Goal: Task Accomplishment & Management: Use online tool/utility

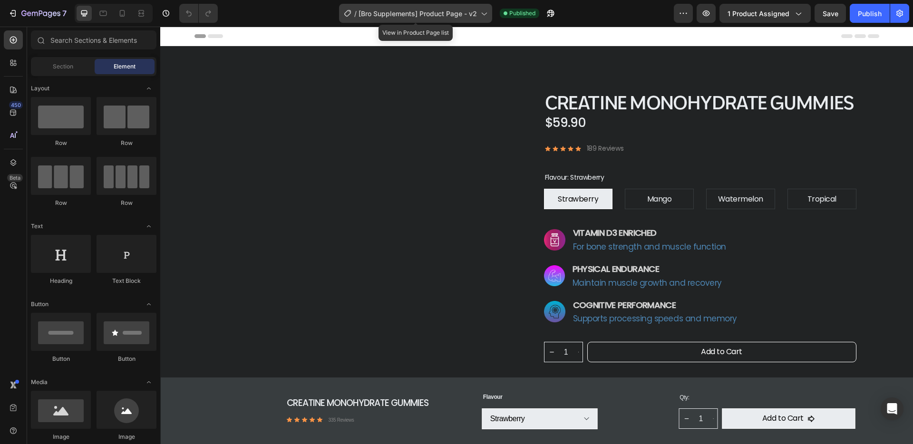
click at [479, 12] on icon at bounding box center [484, 14] width 10 height 10
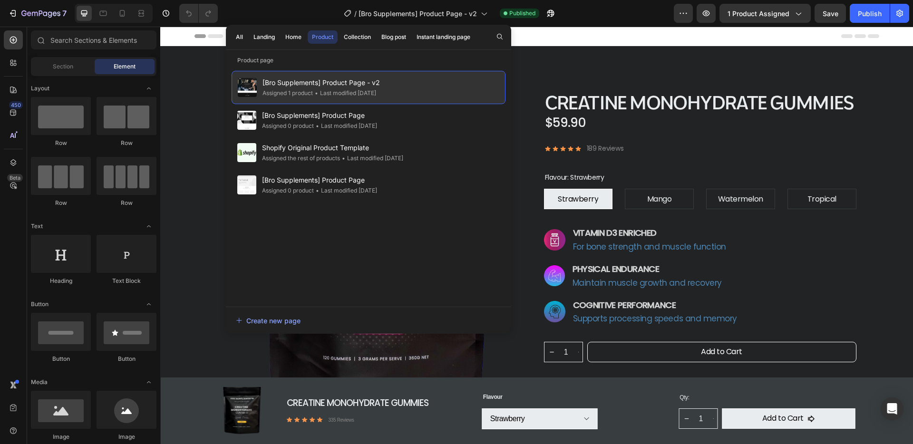
click at [362, 88] on div "• Last modified 4 days ago" at bounding box center [344, 93] width 63 height 10
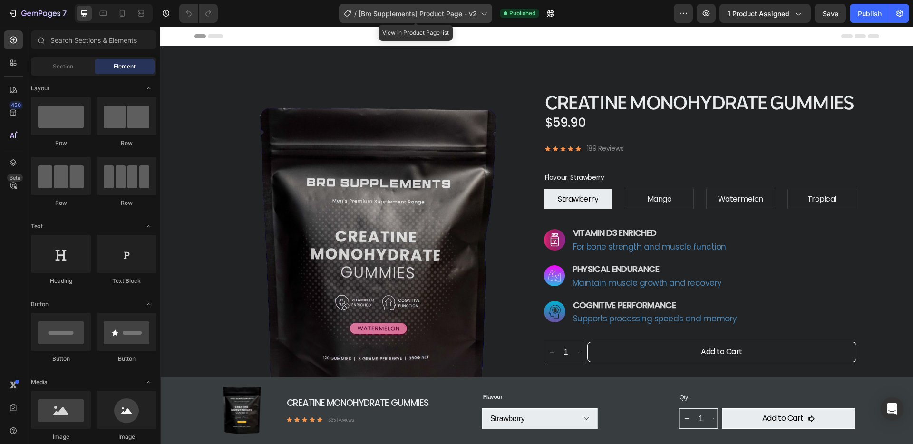
click at [473, 16] on span "[Bro Supplements] Product Page - v2" at bounding box center [417, 14] width 118 height 10
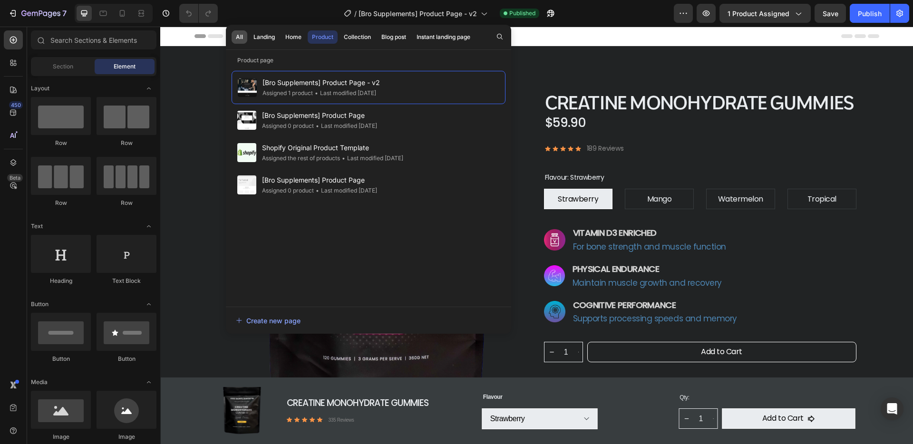
click at [240, 38] on div "All" at bounding box center [239, 37] width 7 height 9
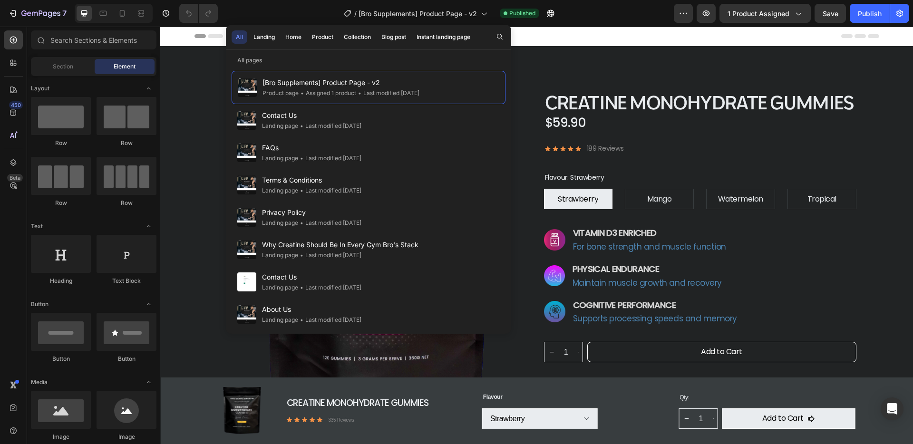
click at [240, 38] on div "All" at bounding box center [239, 37] width 7 height 9
click at [303, 36] on button "Home" at bounding box center [293, 36] width 25 height 13
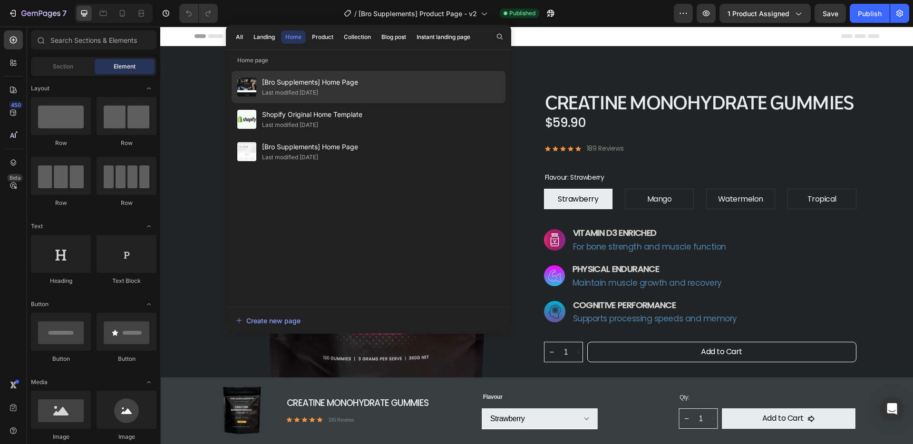
click at [299, 90] on div "Last modified [DATE]" at bounding box center [290, 93] width 56 height 10
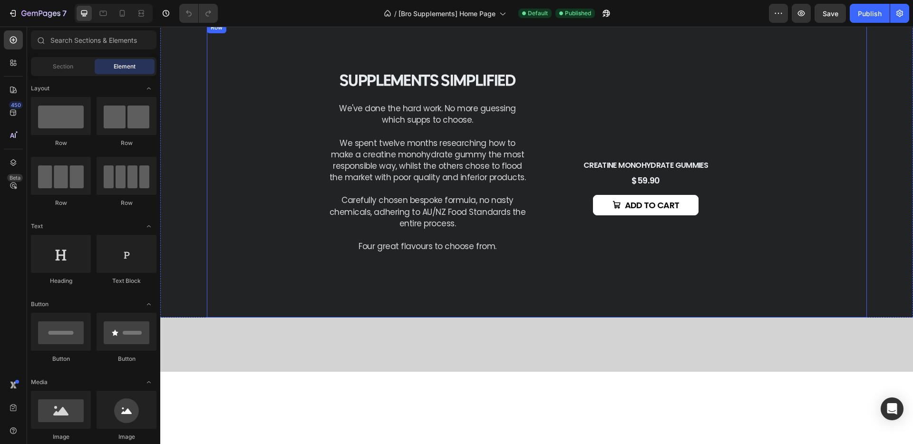
scroll to position [506, 0]
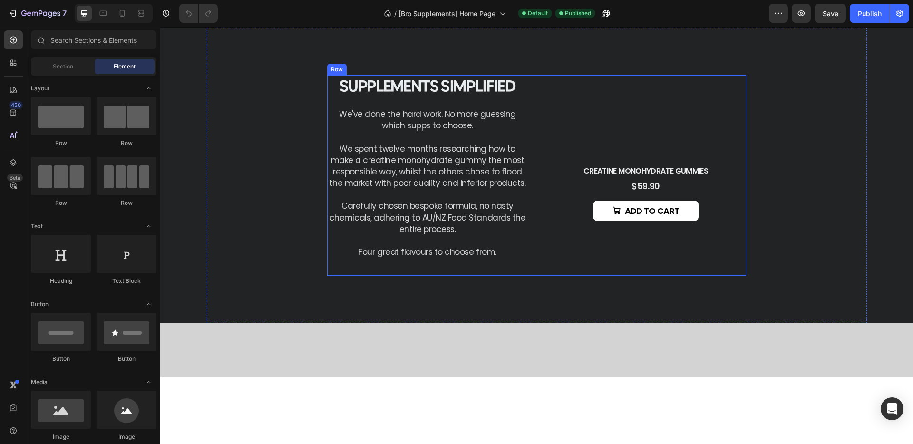
click at [399, 184] on div "supplements Simplified Heading We've done the hard work. No more guessing which…" at bounding box center [427, 257] width 201 height 364
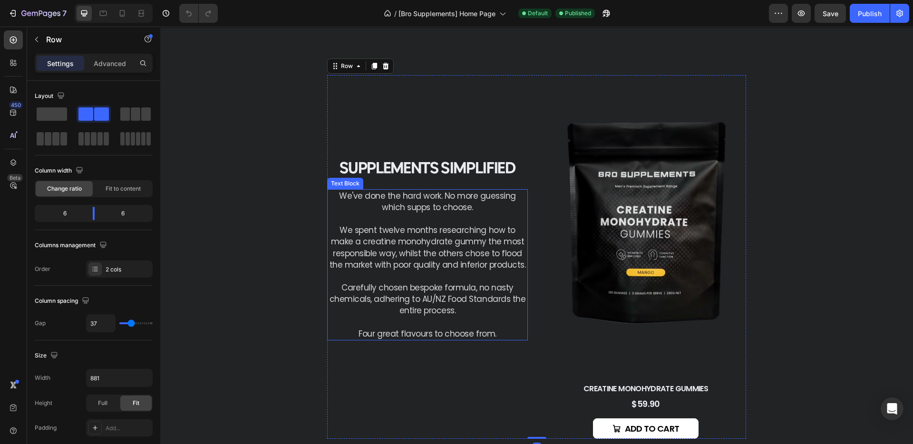
click at [479, 205] on p "We've done the hard work. No more guessing which supps to choose." at bounding box center [427, 201] width 199 height 23
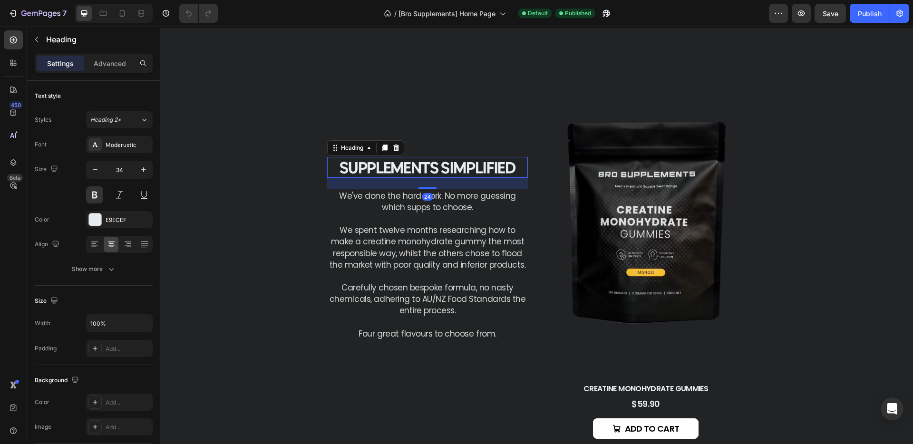
click at [478, 168] on span "supplements Simplified" at bounding box center [426, 167] width 175 height 19
click at [104, 65] on p "Advanced" at bounding box center [110, 63] width 32 height 10
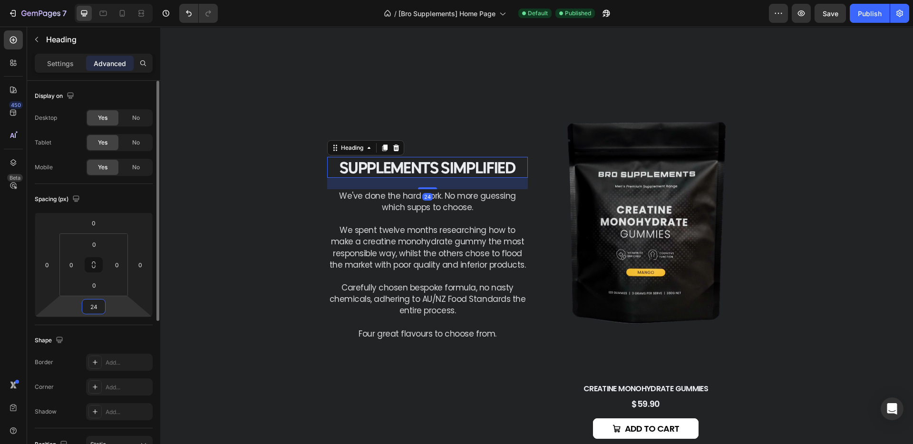
click at [99, 307] on input "24" at bounding box center [93, 307] width 19 height 14
type input "2"
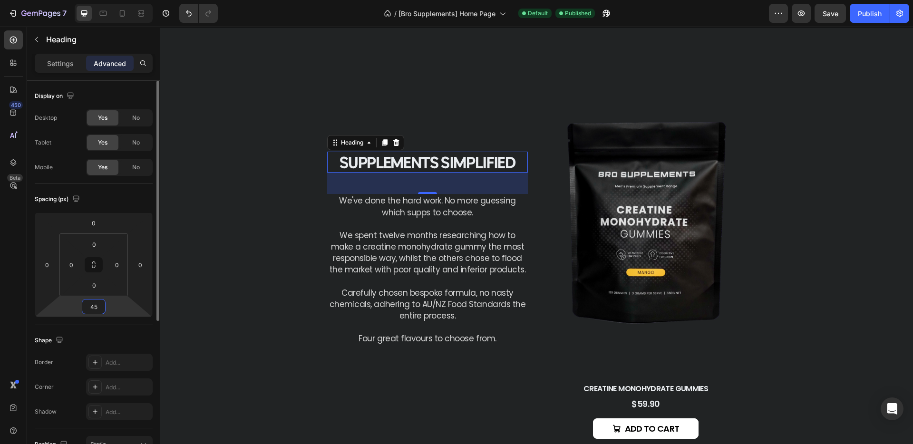
type input "4"
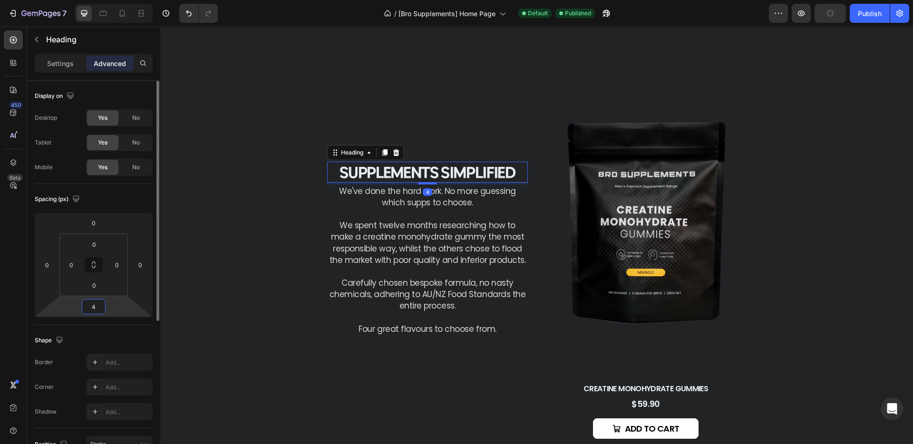
type input "49"
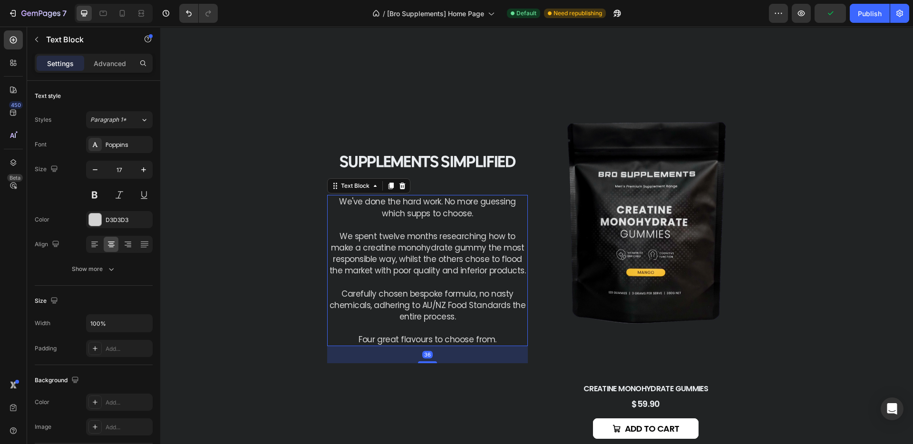
click at [426, 265] on p "We spent twelve months researching how to make a creatine monohydrate gummy the…" at bounding box center [427, 254] width 199 height 46
click at [112, 63] on p "Advanced" at bounding box center [110, 63] width 32 height 10
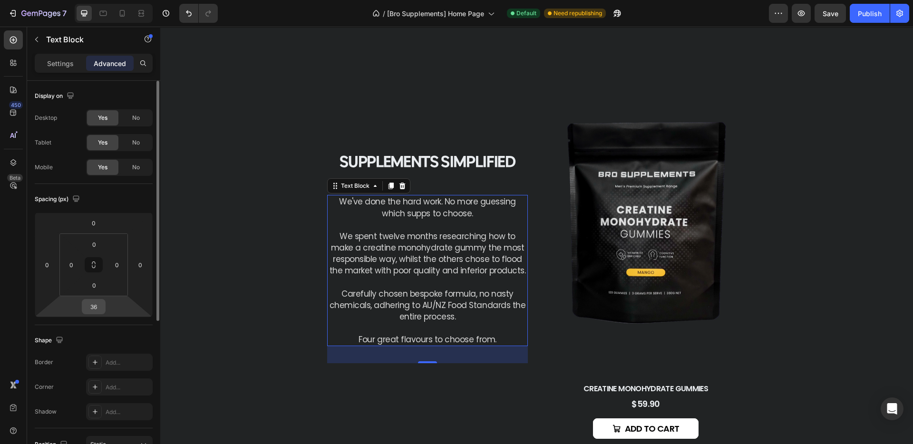
click at [98, 313] on input "36" at bounding box center [93, 307] width 19 height 14
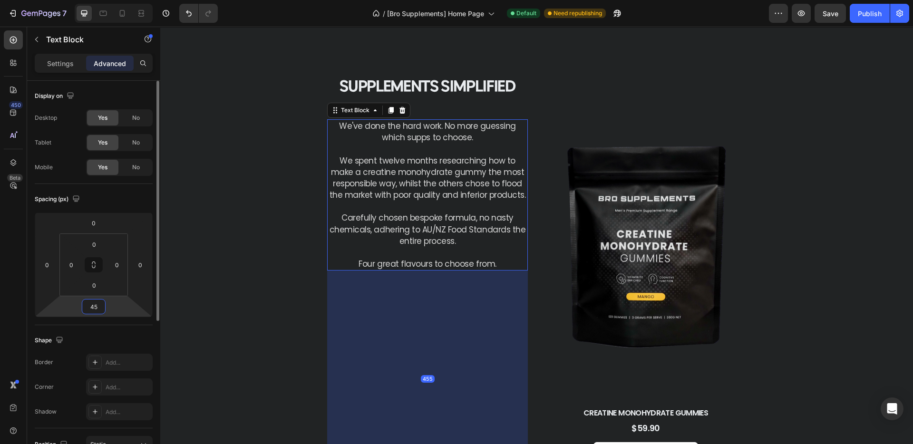
type input "4"
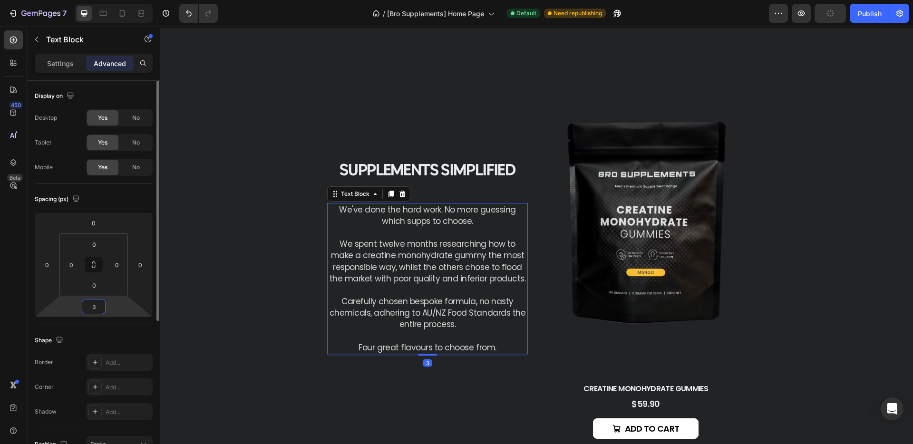
type input "36"
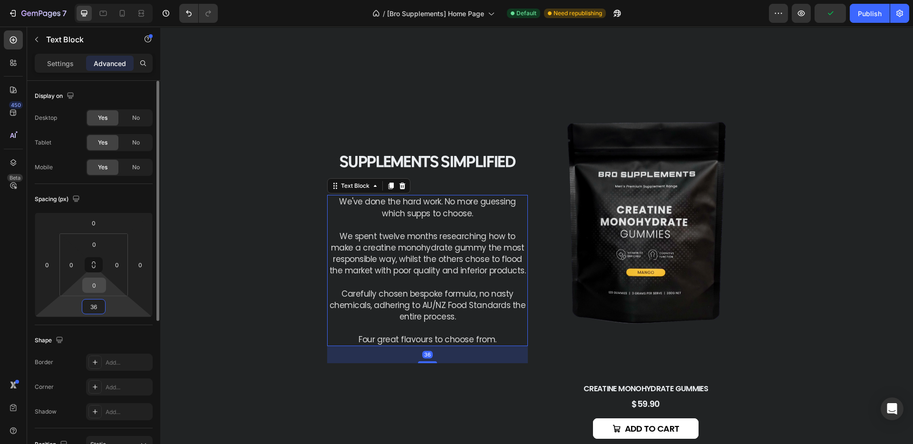
click at [103, 282] on input "0" at bounding box center [94, 285] width 19 height 14
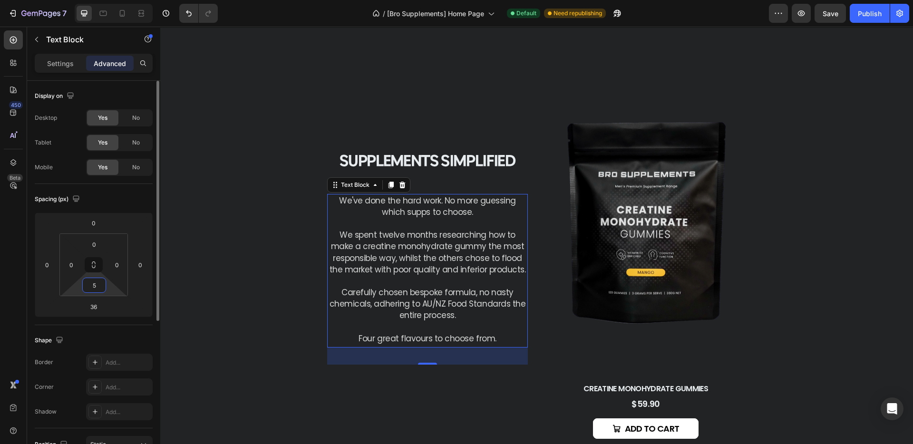
type input "55"
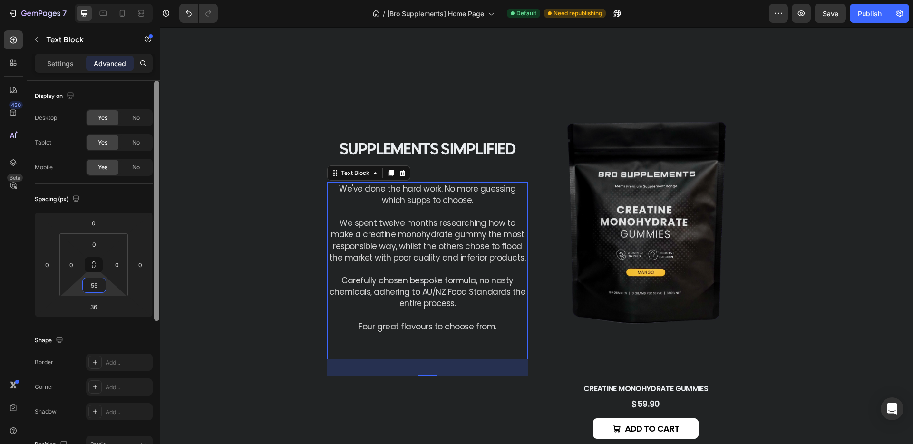
scroll to position [0, 0]
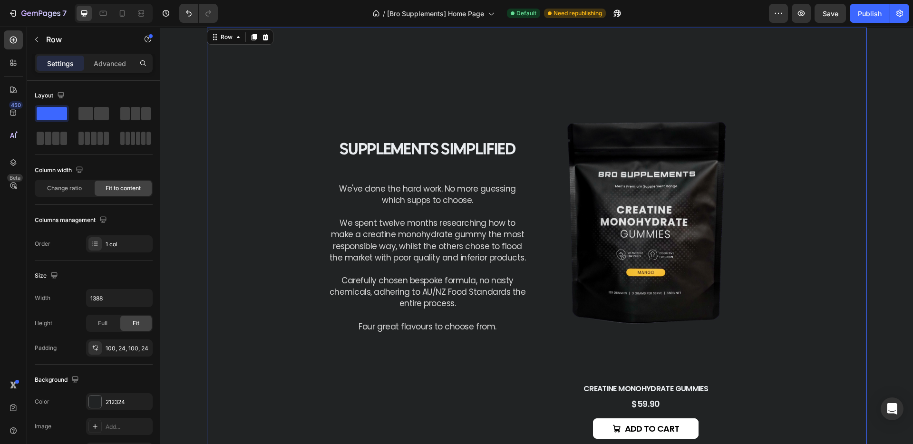
click at [804, 245] on div "supplements Simplified Heading We've done the hard work. No more guessing which…" at bounding box center [537, 257] width 660 height 459
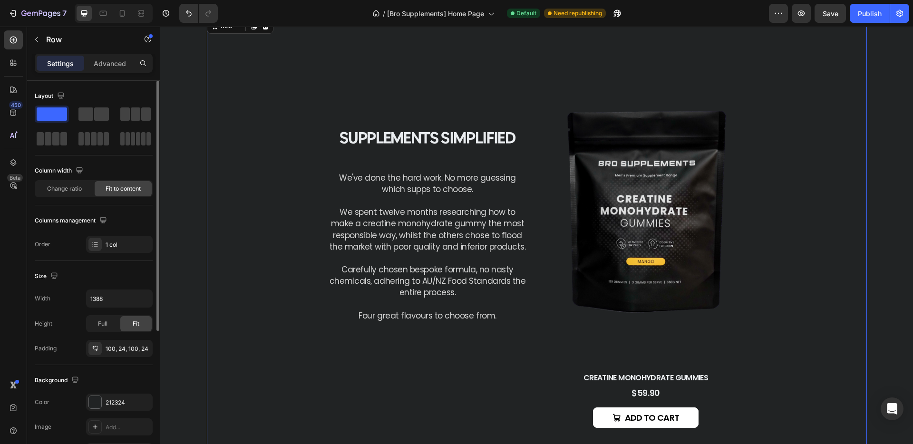
click at [804, 245] on div "supplements Simplified Heading We've done the hard work. No more guessing which…" at bounding box center [537, 246] width 660 height 459
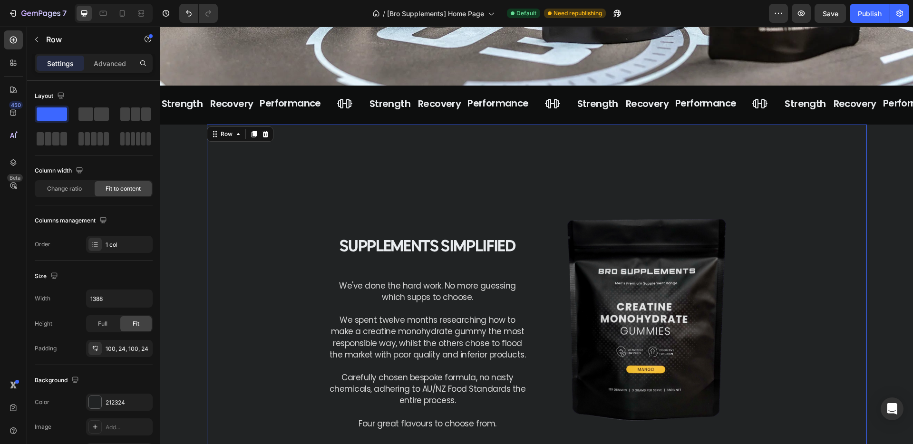
scroll to position [360, 0]
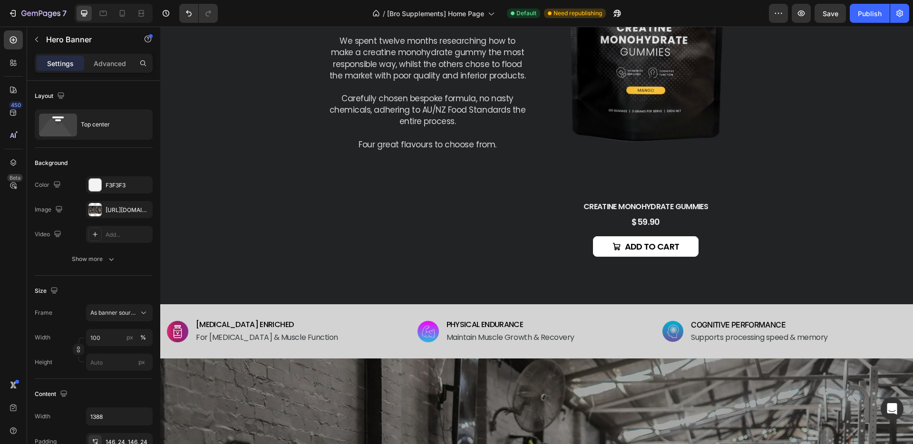
scroll to position [670, 0]
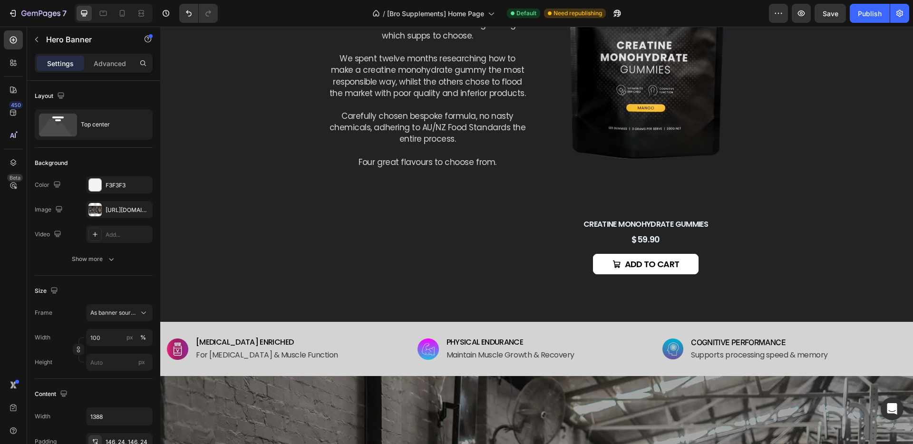
click at [225, 101] on div "supplements Simplified Heading We've done the hard work. No more guessing which…" at bounding box center [537, 92] width 660 height 459
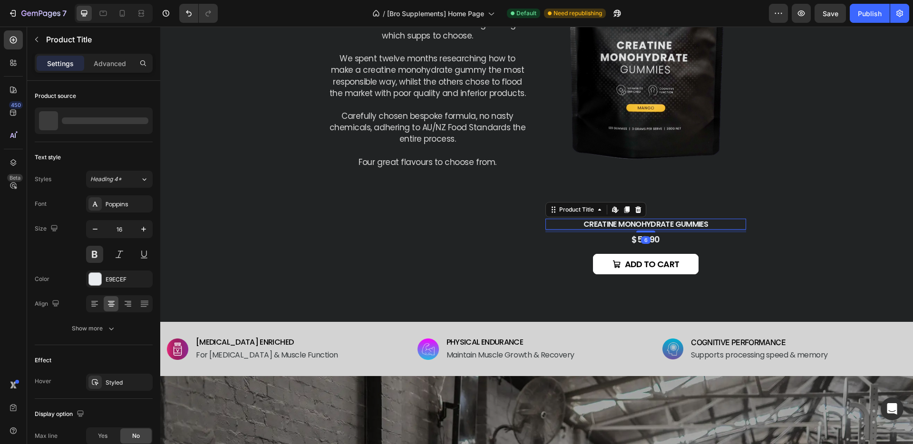
click at [639, 229] on div "Creatine Monohydrate Gummies Product Title Edit content in Shopify 6" at bounding box center [645, 224] width 201 height 11
click at [114, 67] on p "Advanced" at bounding box center [110, 63] width 32 height 10
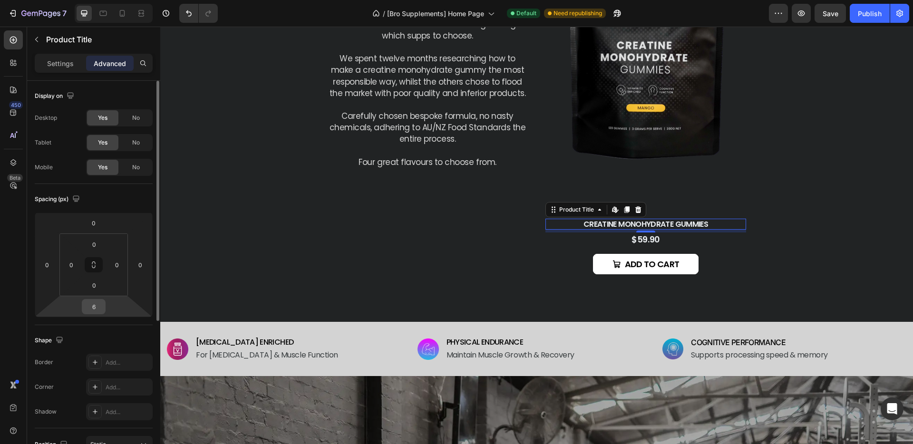
click at [100, 312] on input "6" at bounding box center [93, 307] width 19 height 14
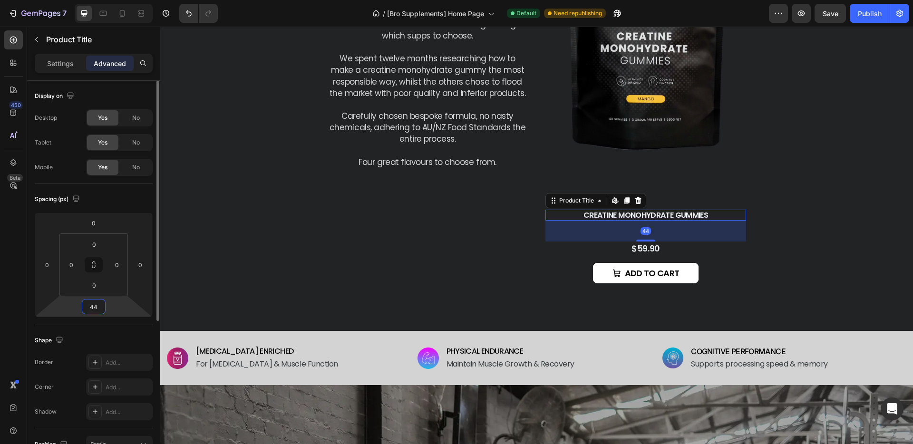
type input "4"
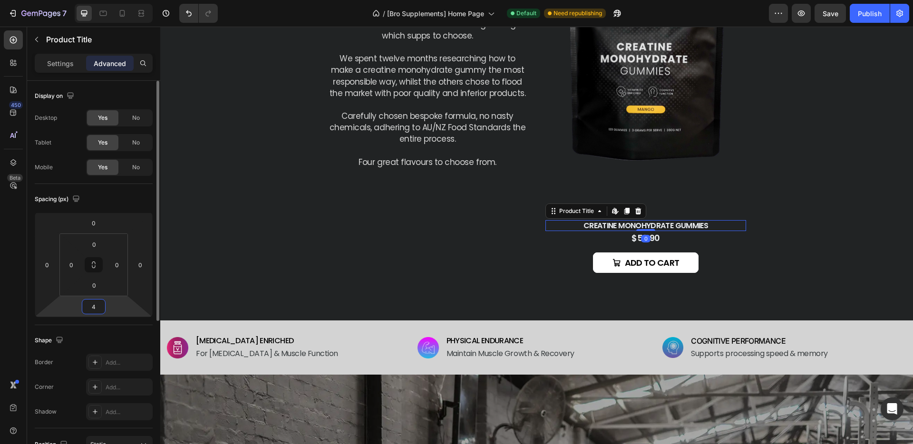
scroll to position [670, 0]
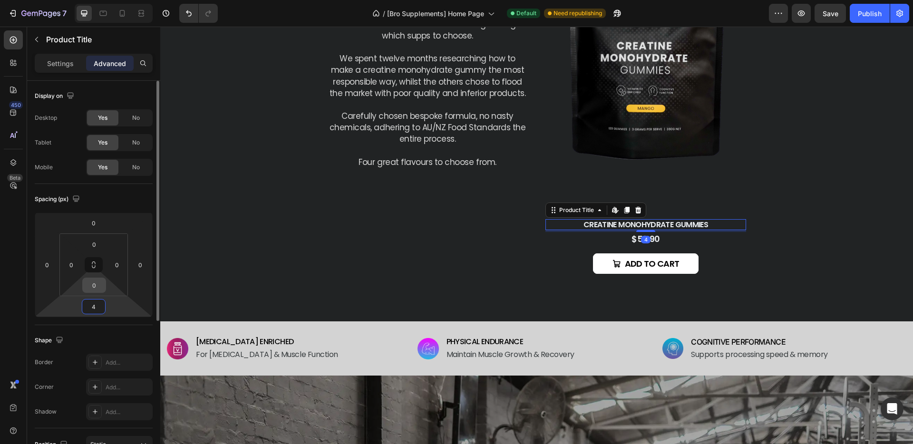
type input "4"
click at [105, 286] on div "0" at bounding box center [94, 285] width 24 height 15
click at [99, 286] on input "0" at bounding box center [94, 285] width 19 height 14
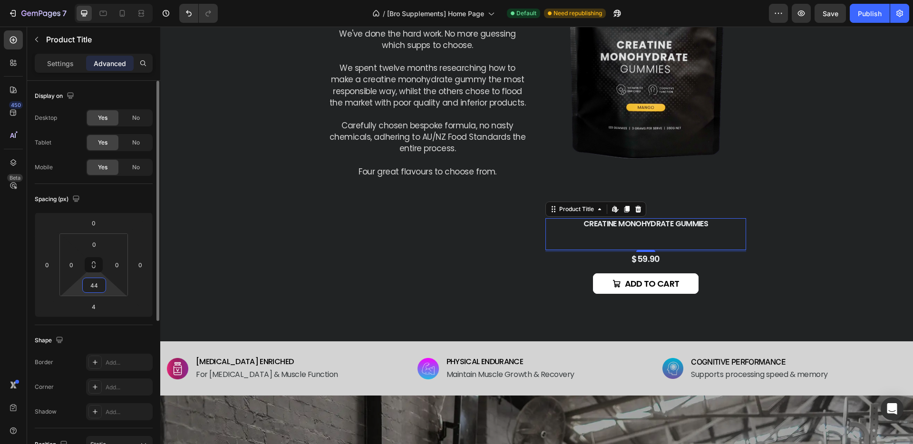
scroll to position [680, 0]
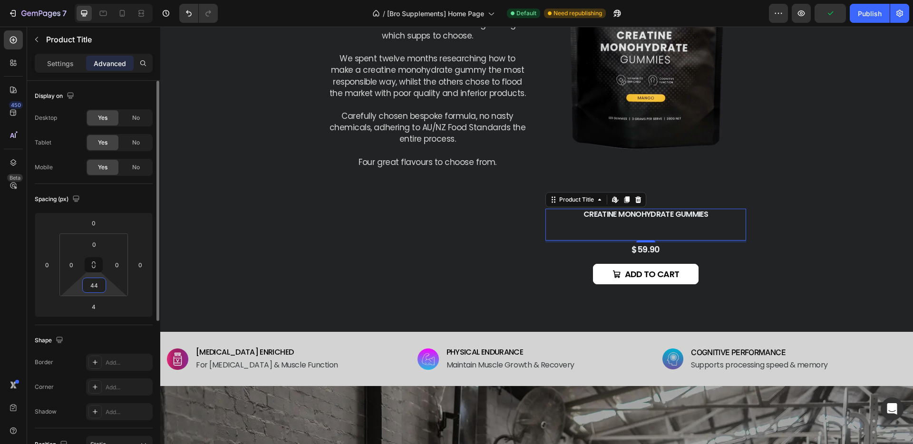
type input "4"
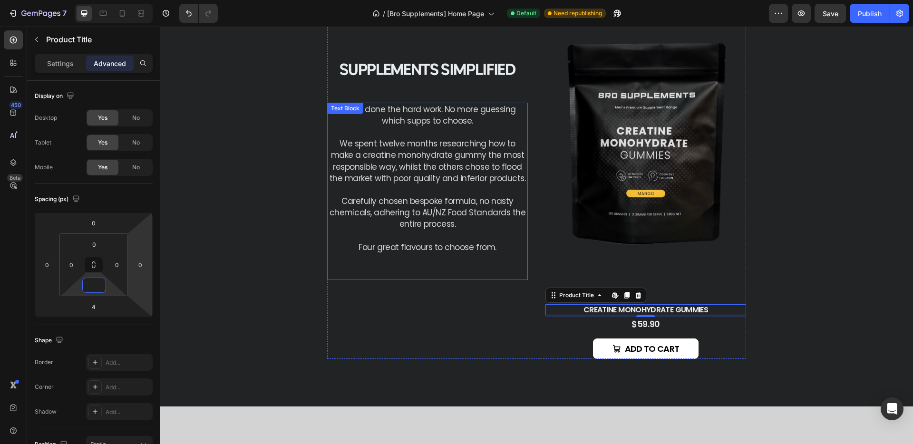
scroll to position [493, 0]
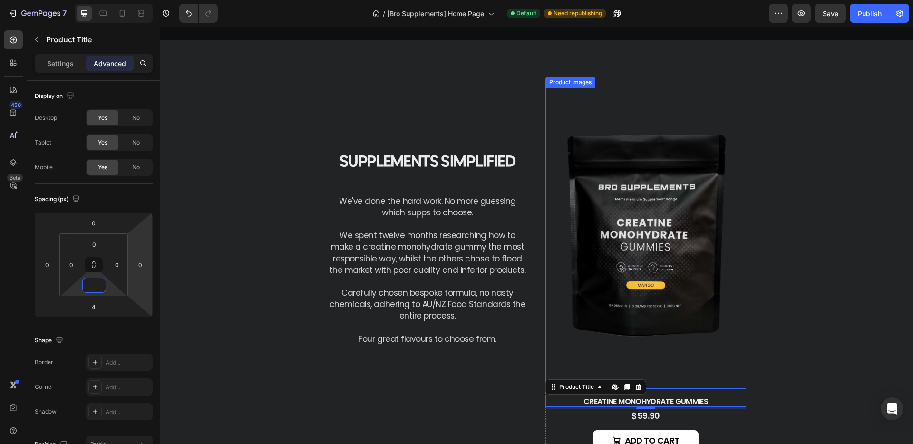
click at [645, 194] on img at bounding box center [645, 238] width 201 height 301
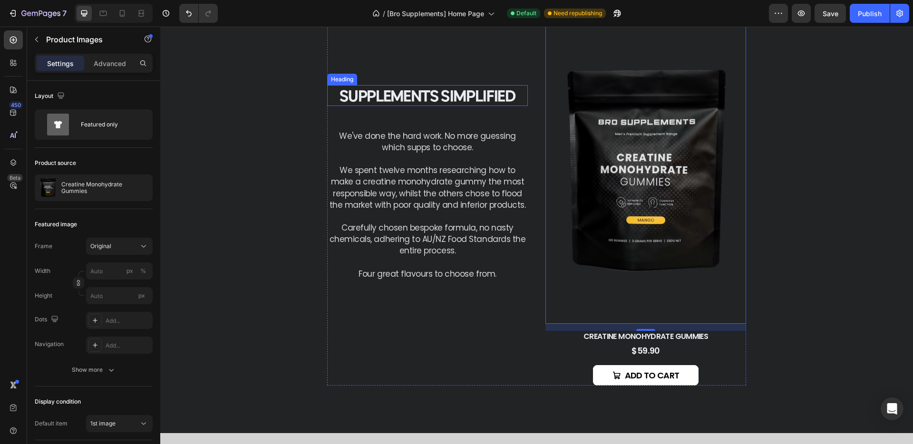
scroll to position [563, 0]
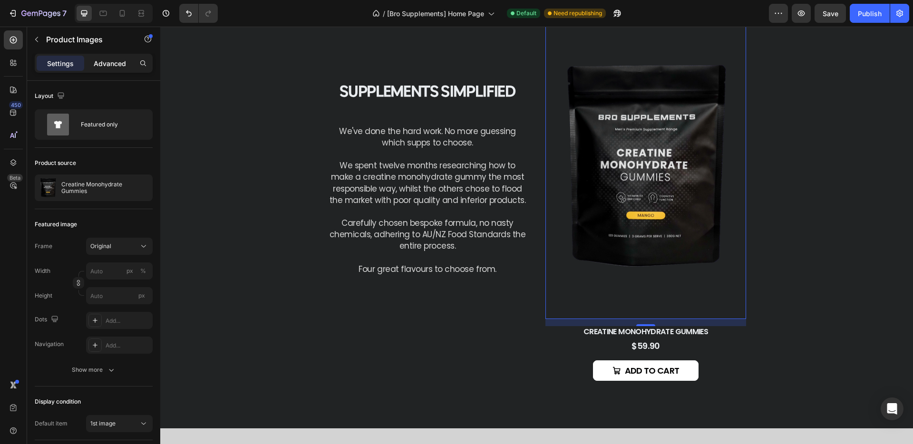
click at [114, 61] on p "Advanced" at bounding box center [110, 63] width 32 height 10
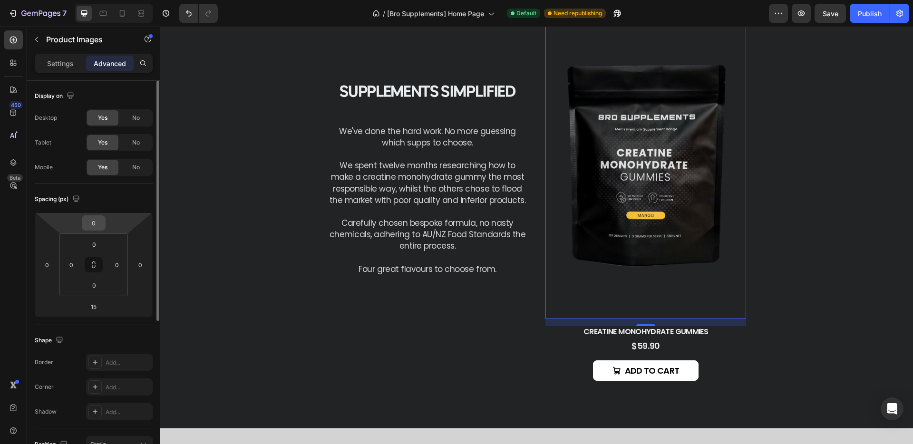
click at [104, 224] on div "0" at bounding box center [94, 222] width 24 height 15
click at [97, 223] on input "0" at bounding box center [93, 223] width 19 height 14
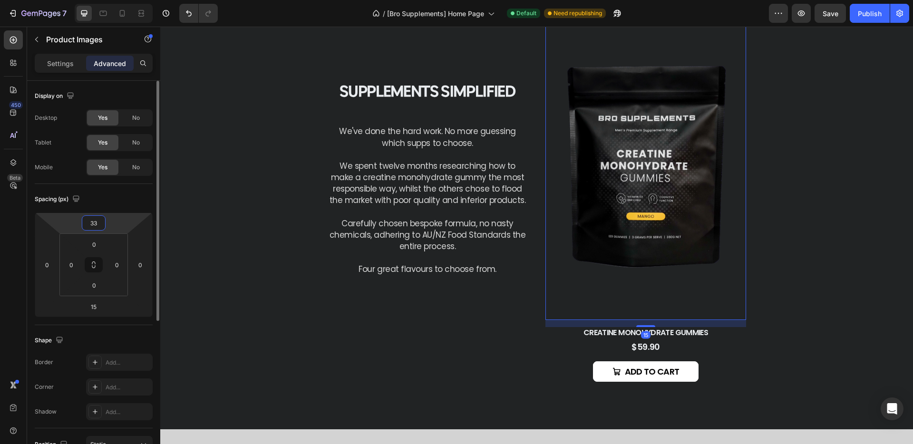
scroll to position [571, 0]
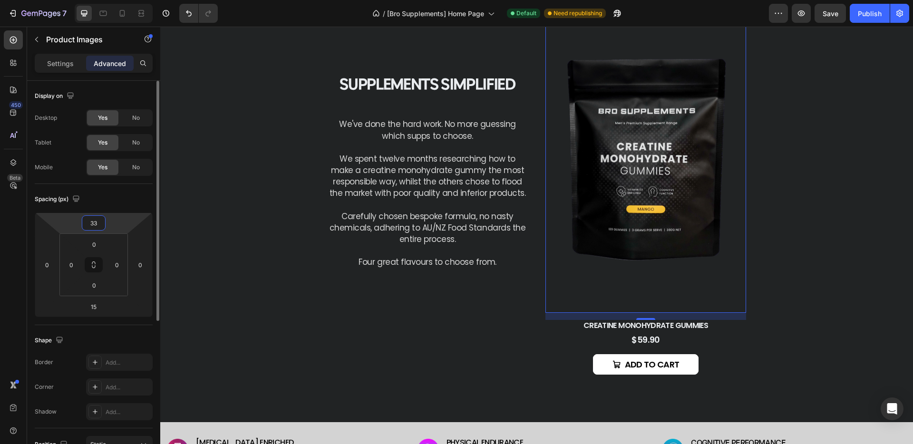
type input "3"
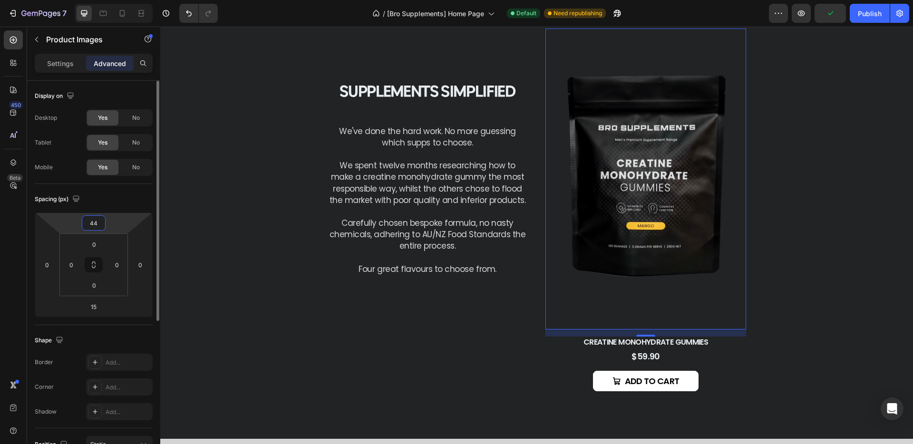
type input "4"
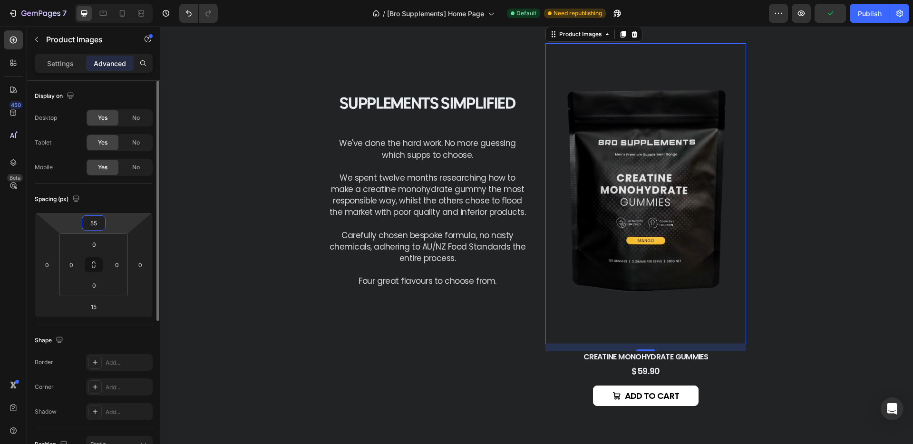
scroll to position [576, 0]
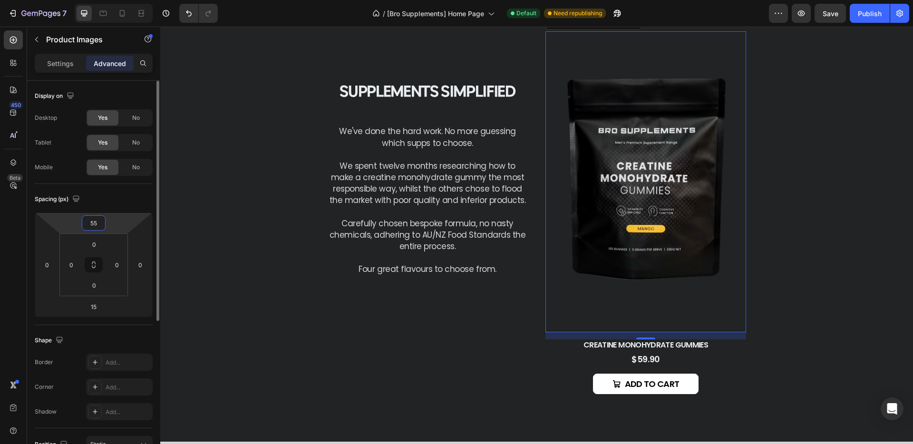
type input "57"
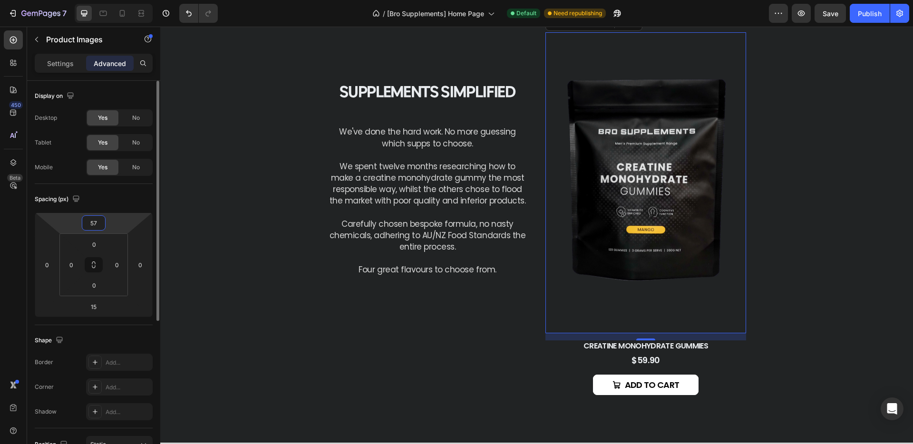
scroll to position [576, 0]
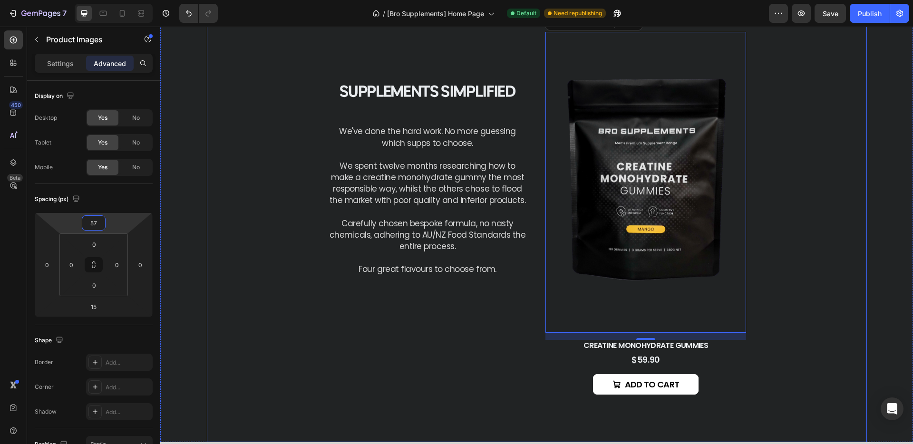
click at [292, 333] on div "supplements Simplified Heading We've done the hard work. No more guessing which…" at bounding box center [537, 199] width 660 height 485
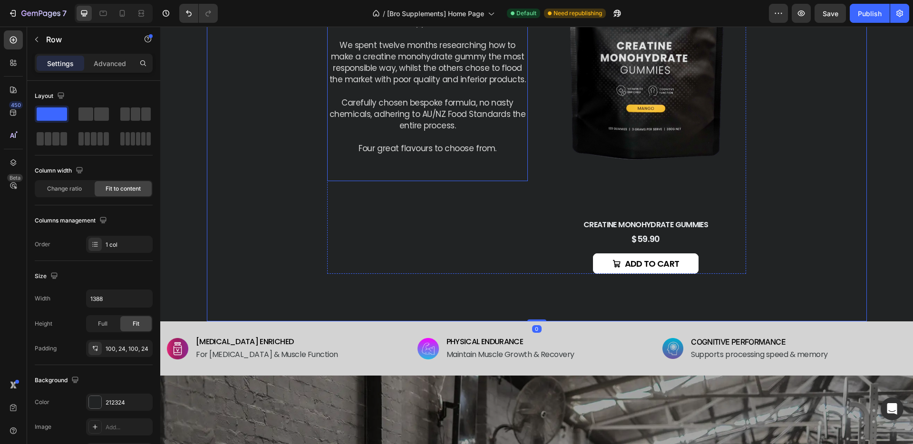
scroll to position [747, 0]
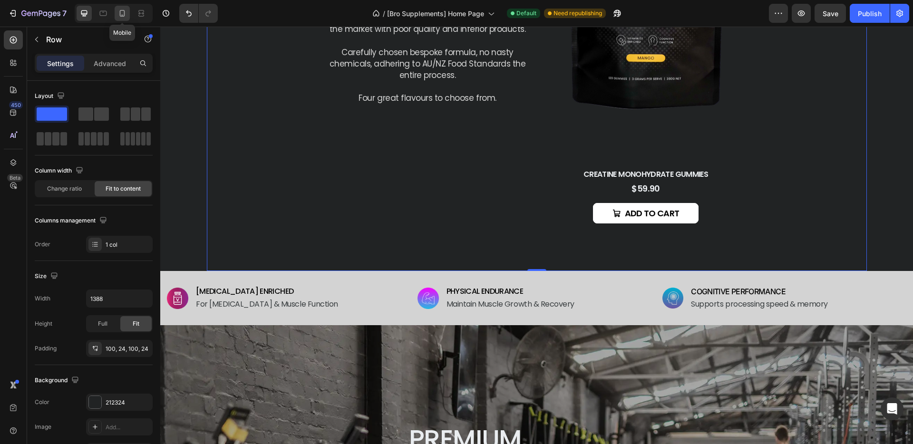
click at [124, 13] on icon at bounding box center [122, 13] width 5 height 7
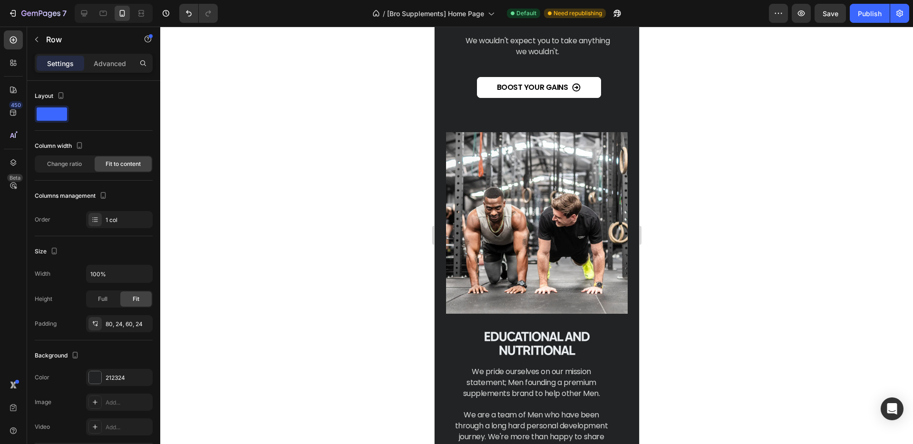
scroll to position [2098, 0]
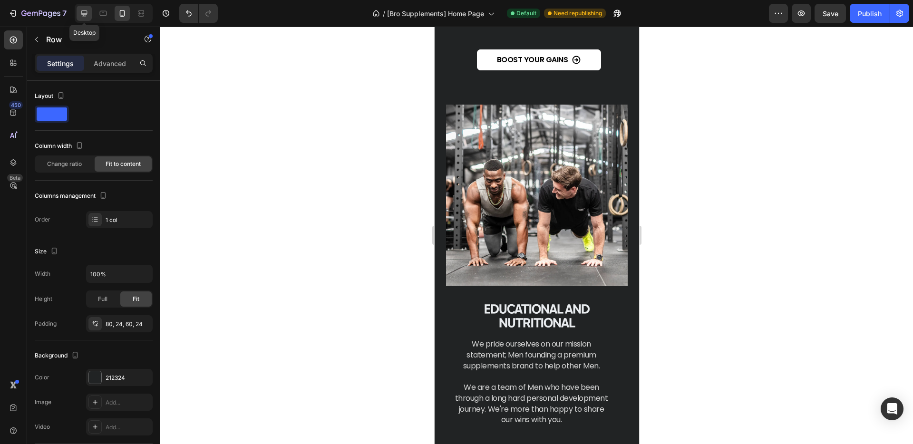
click at [85, 11] on icon at bounding box center [84, 14] width 10 height 10
type input "1388"
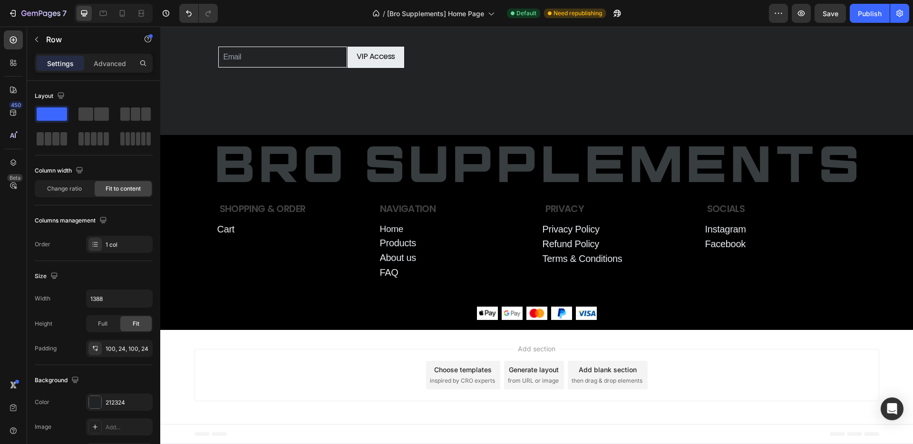
scroll to position [3476, 0]
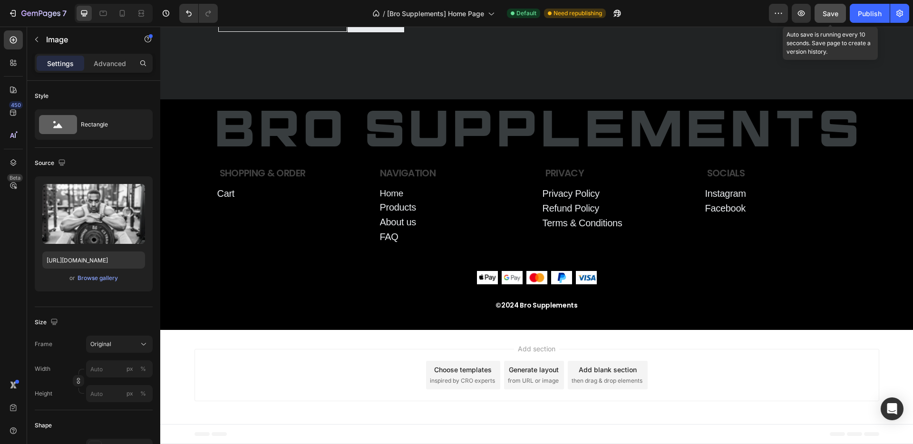
click at [838, 16] on button "Save" at bounding box center [829, 13] width 31 height 19
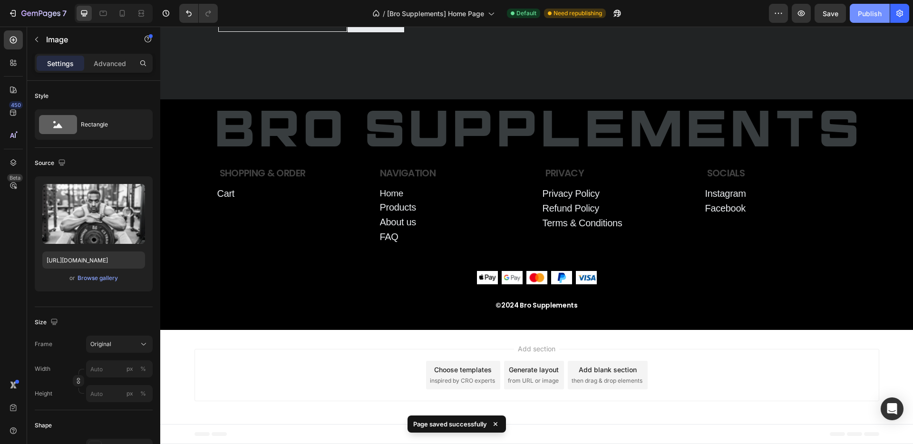
click at [865, 16] on div "Publish" at bounding box center [870, 14] width 24 height 10
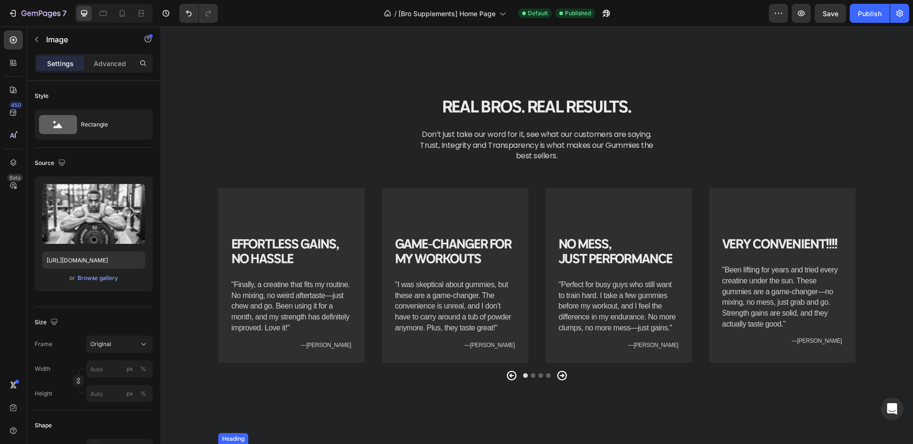
scroll to position [2919, 0]
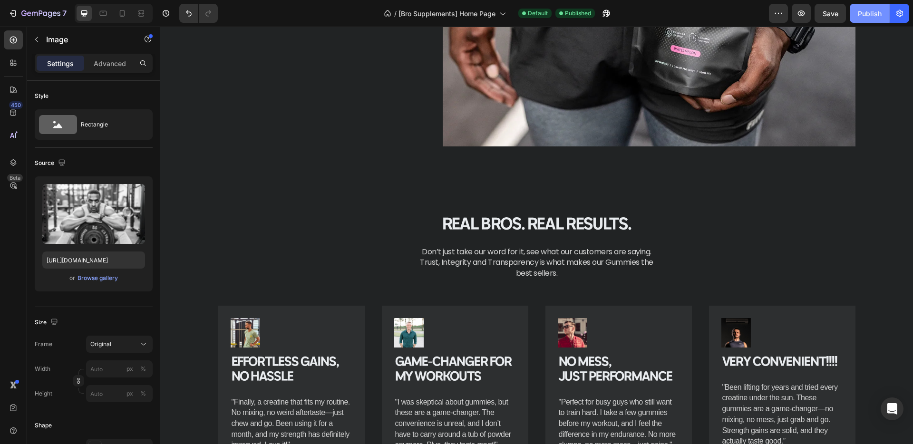
click at [867, 12] on div "Publish" at bounding box center [870, 14] width 24 height 10
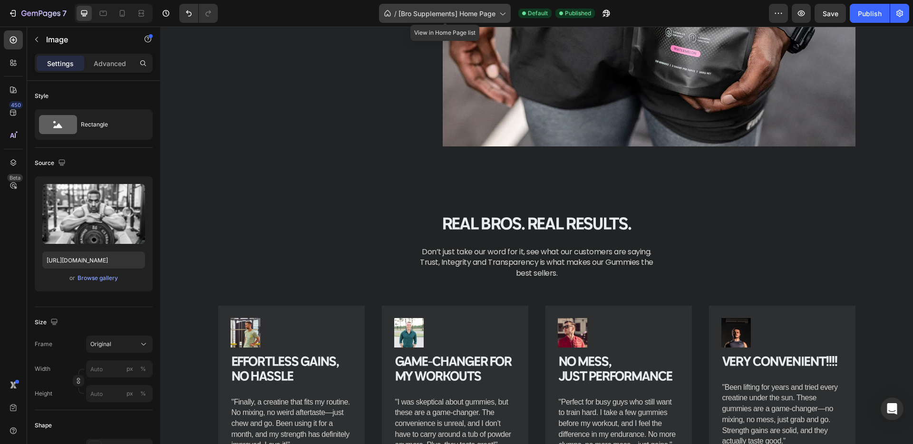
click at [428, 12] on span "[Bro Supplements] Home Page" at bounding box center [446, 14] width 97 height 10
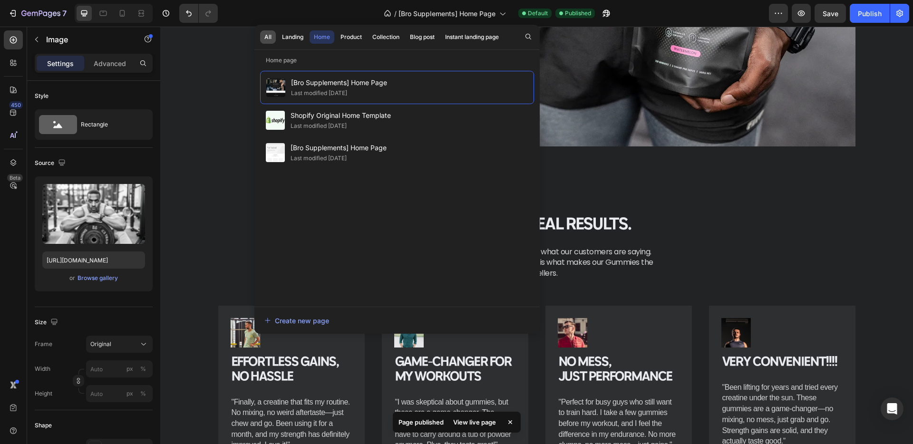
click at [267, 39] on div "All" at bounding box center [267, 37] width 7 height 9
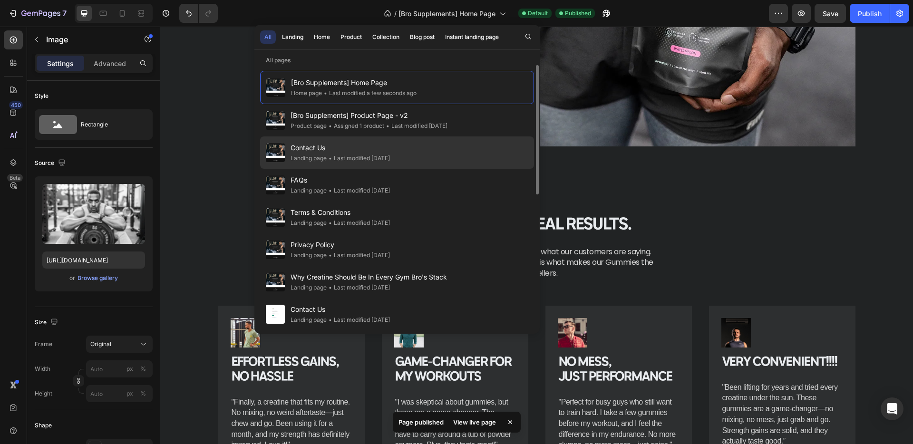
click at [336, 150] on span "Contact Us" at bounding box center [340, 147] width 99 height 11
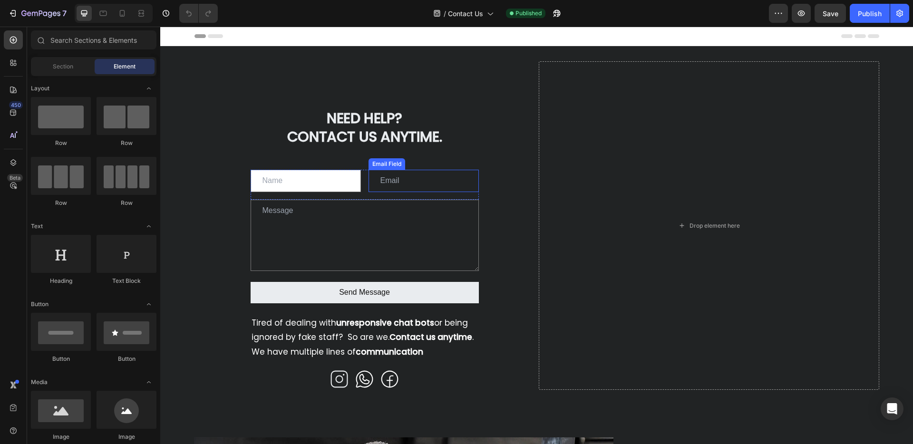
click at [396, 181] on input "email" at bounding box center [423, 181] width 110 height 22
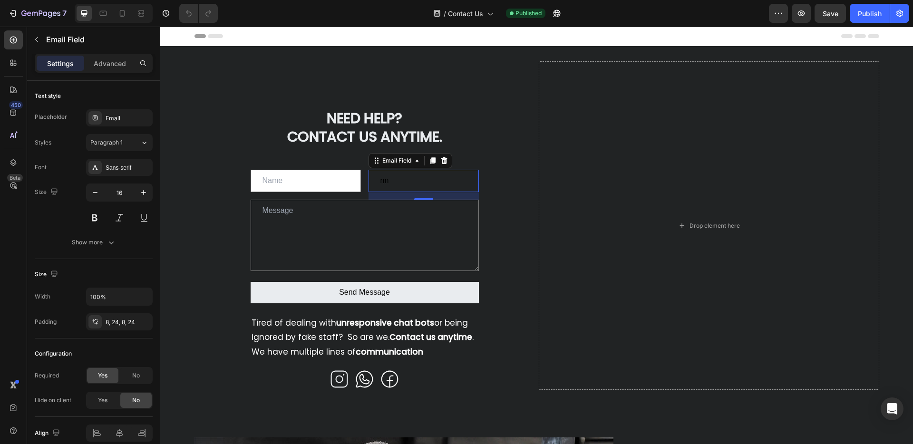
type input "n"
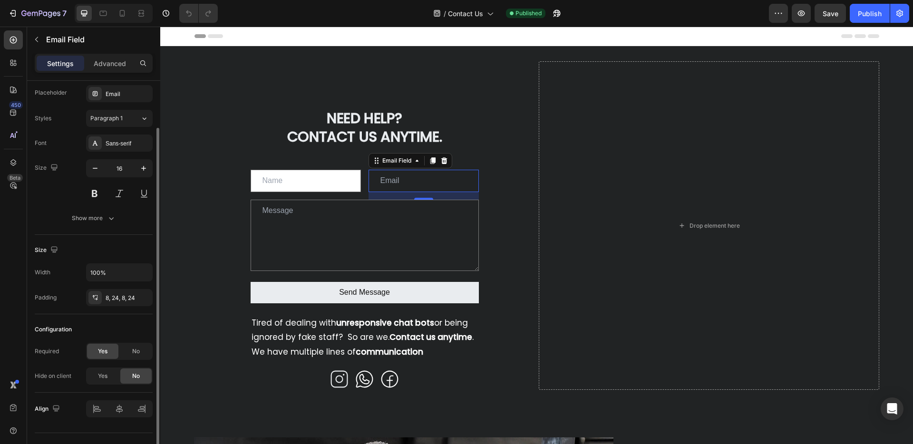
scroll to position [43, 0]
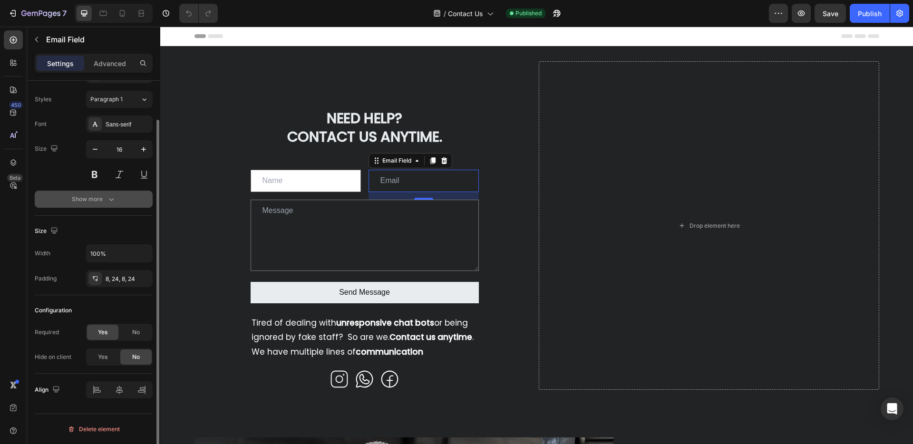
click at [89, 199] on div "Show more" at bounding box center [94, 199] width 44 height 10
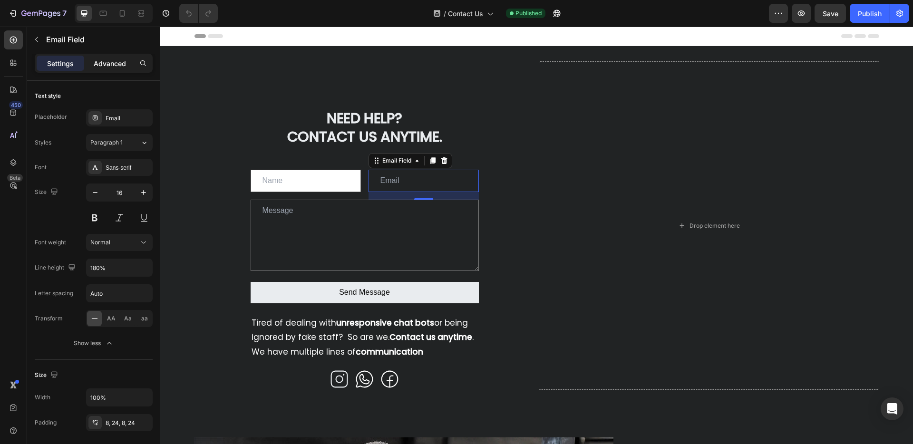
click at [112, 62] on p "Advanced" at bounding box center [110, 63] width 32 height 10
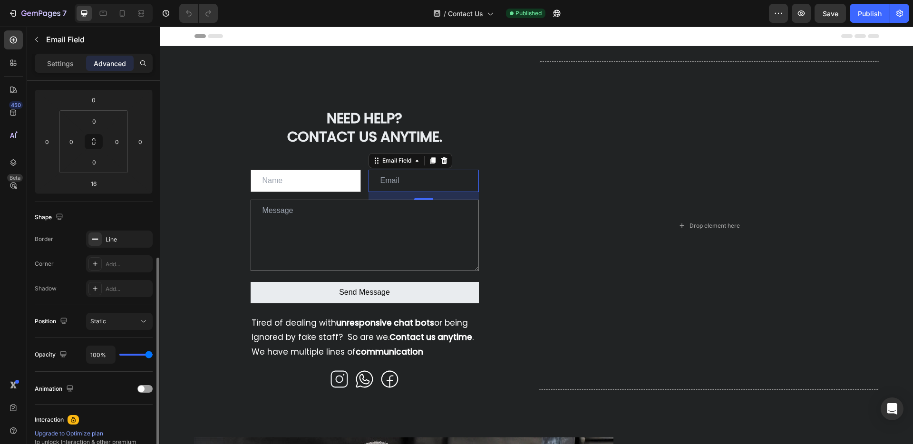
scroll to position [244, 0]
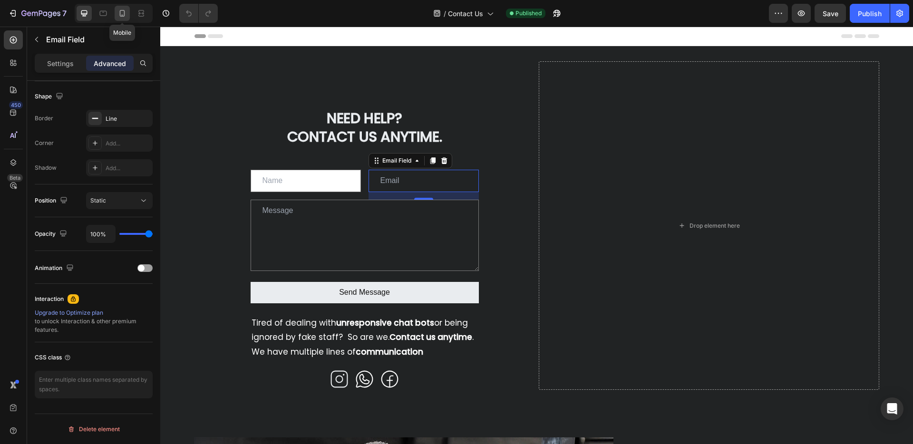
click at [121, 14] on icon at bounding box center [122, 14] width 10 height 10
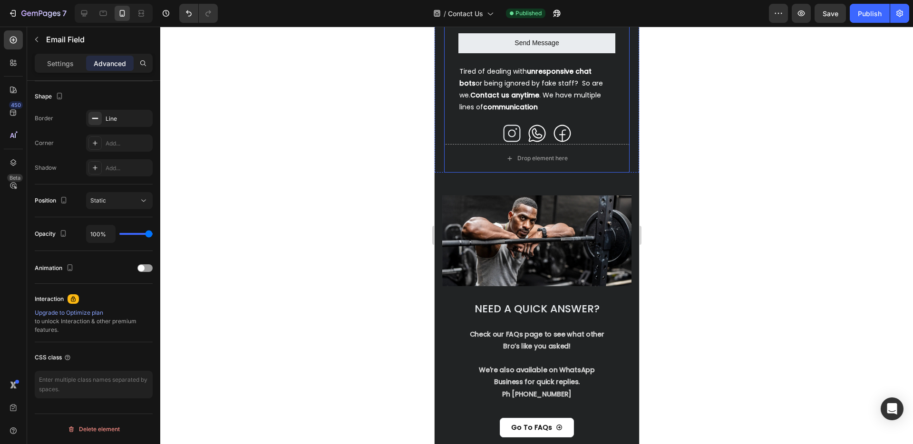
scroll to position [239, 0]
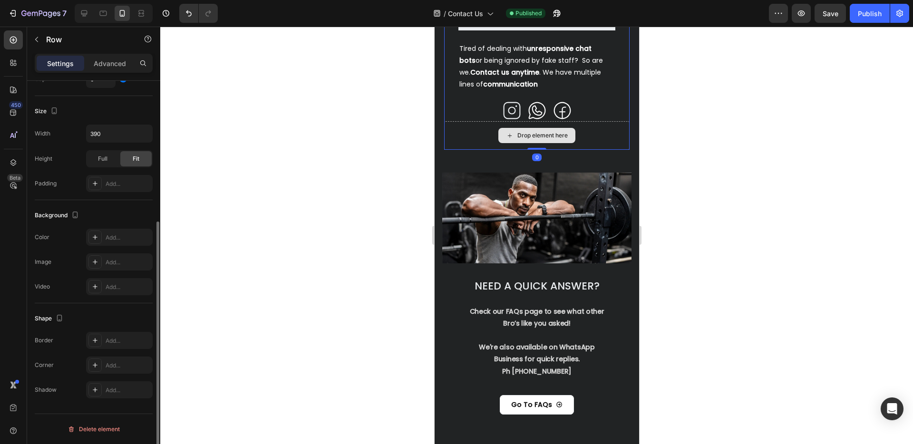
click at [592, 134] on div "Drop element here" at bounding box center [536, 135] width 185 height 29
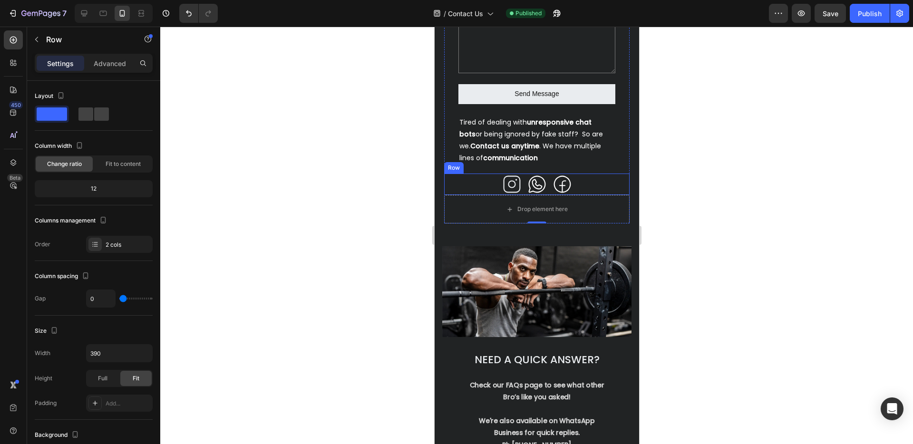
scroll to position [172, 0]
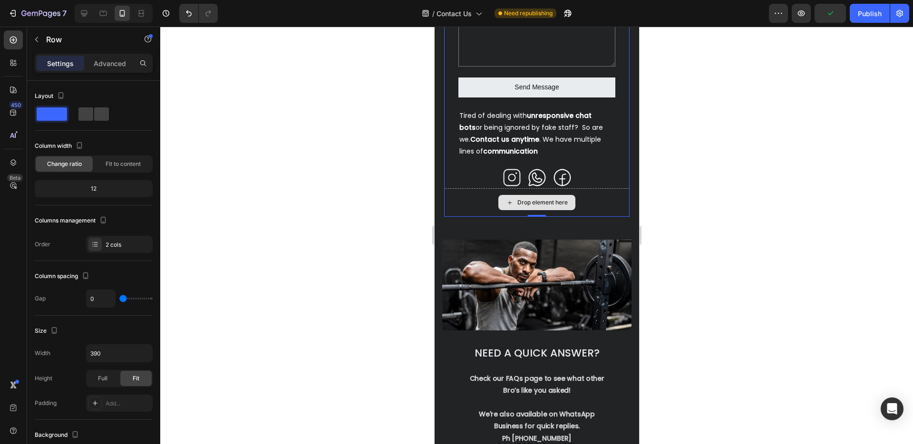
click at [462, 203] on div "Drop element here" at bounding box center [536, 202] width 185 height 29
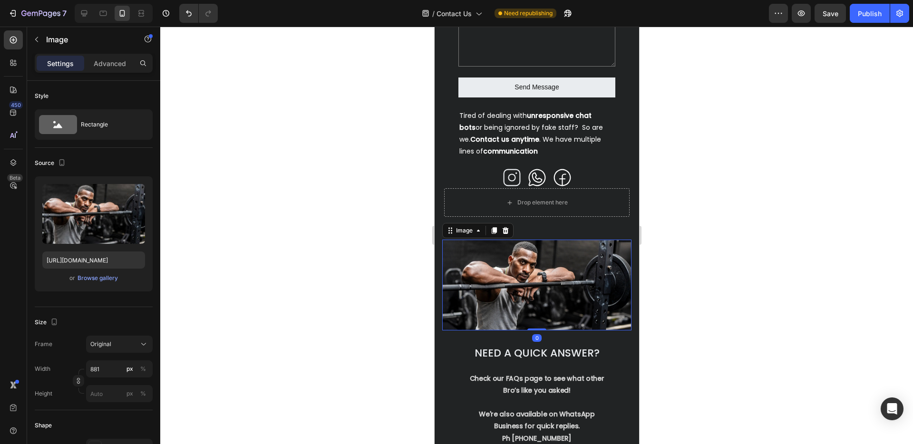
click at [513, 260] on img at bounding box center [536, 285] width 189 height 91
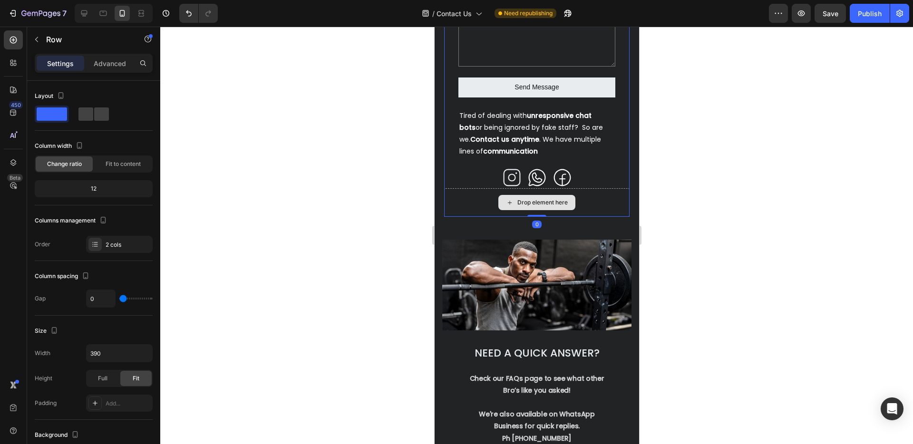
click at [469, 202] on div "Drop element here" at bounding box center [536, 202] width 185 height 29
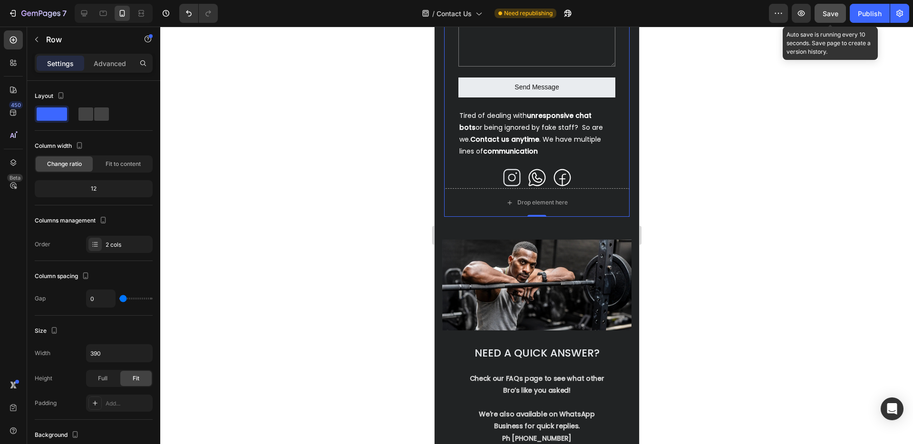
click at [831, 7] on button "Save" at bounding box center [829, 13] width 31 height 19
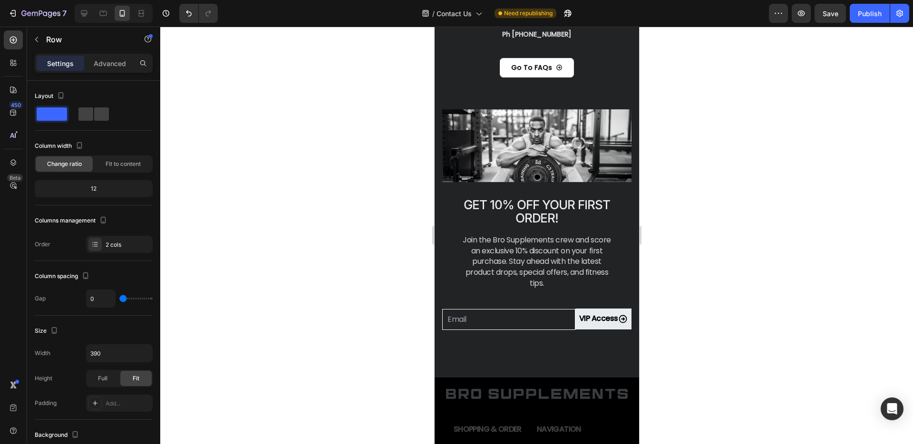
scroll to position [616, 0]
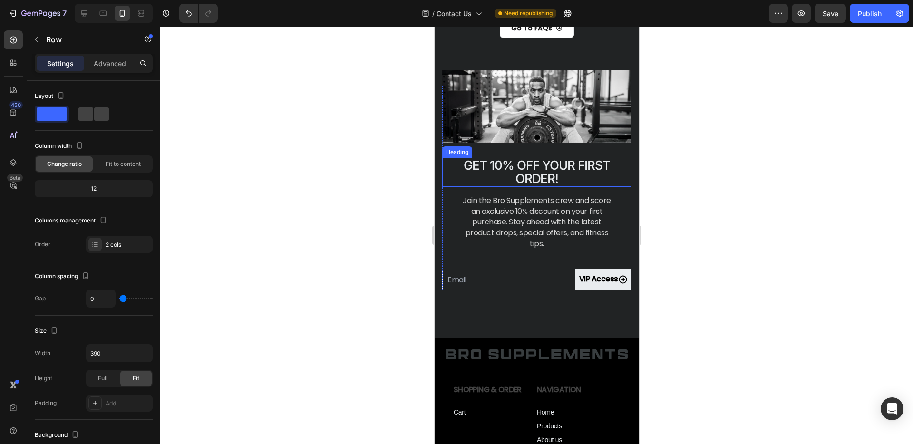
click at [493, 163] on h2 "Get 10% Off Your First Order!" at bounding box center [536, 172] width 189 height 29
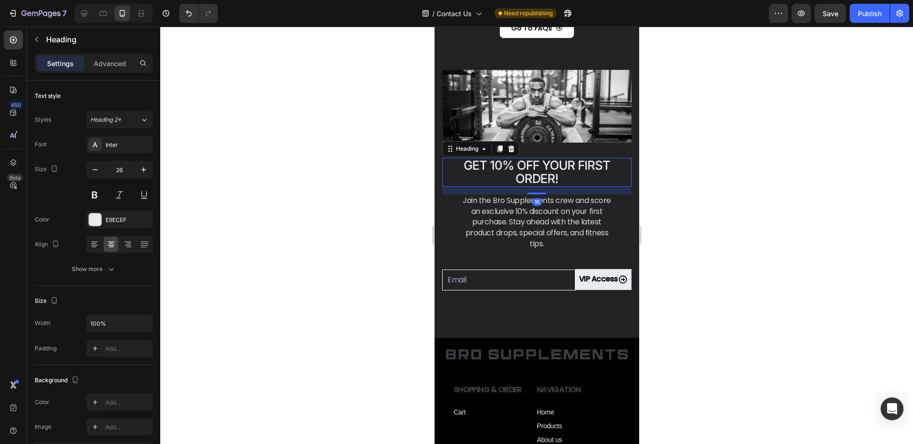
click at [503, 167] on h2 "Get 10% Off Your First Order!" at bounding box center [536, 172] width 189 height 29
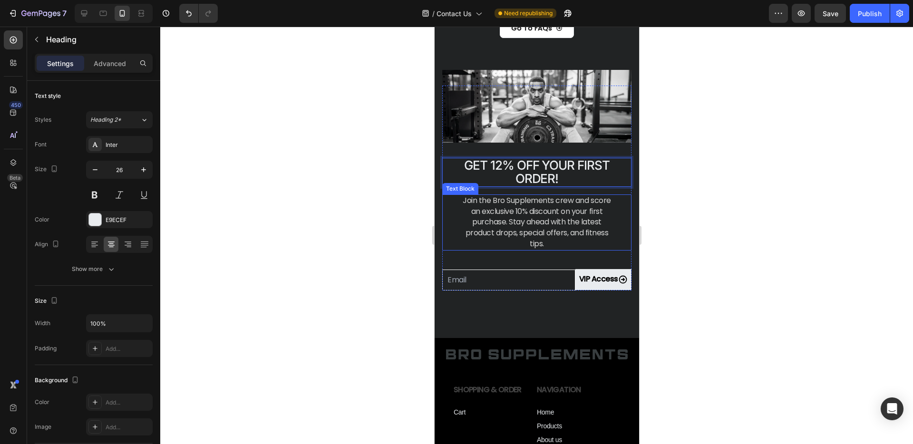
click at [520, 208] on p "Join the Bro Supplements crew and score an exclusive 10% discount on your first…" at bounding box center [537, 222] width 154 height 54
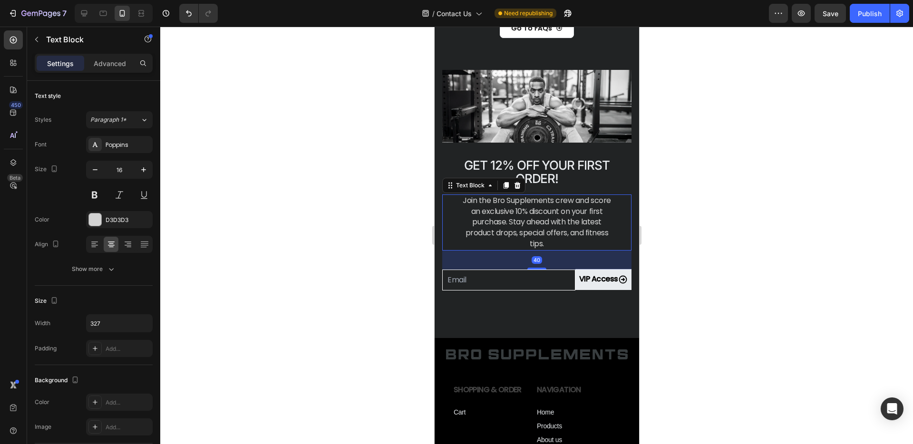
click at [520, 214] on p "Join the Bro Supplements crew and score an exclusive 10% discount on your first…" at bounding box center [537, 222] width 154 height 54
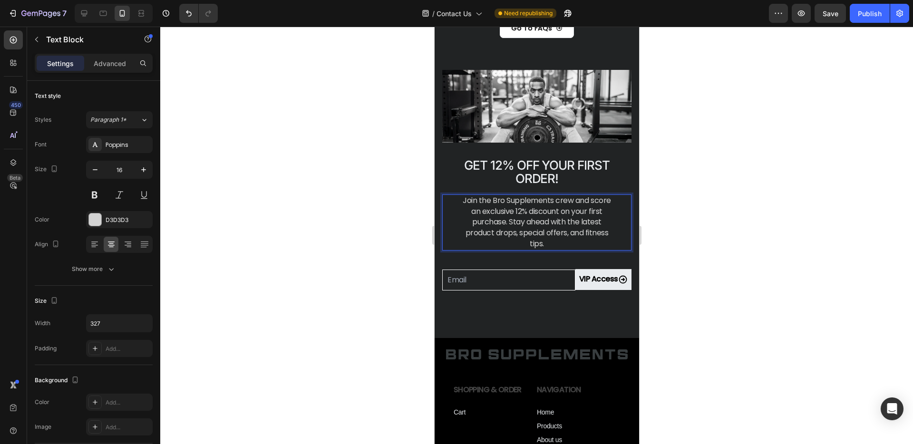
click at [723, 265] on div at bounding box center [536, 235] width 753 height 417
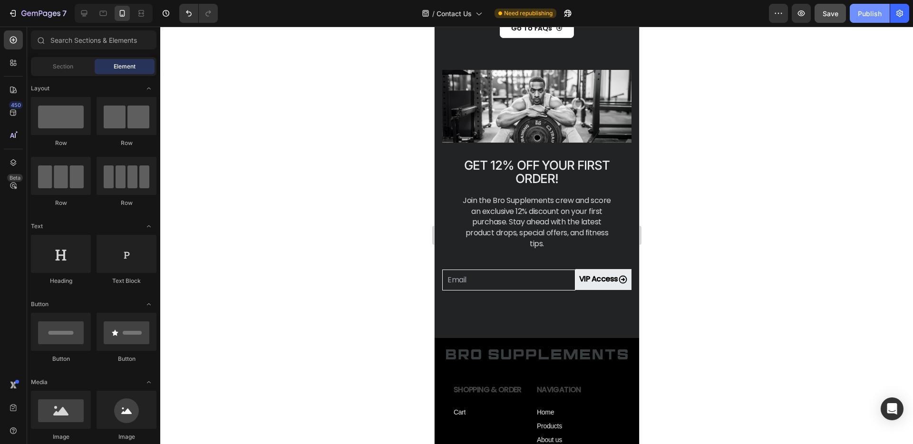
click at [872, 16] on div "Publish" at bounding box center [870, 14] width 24 height 10
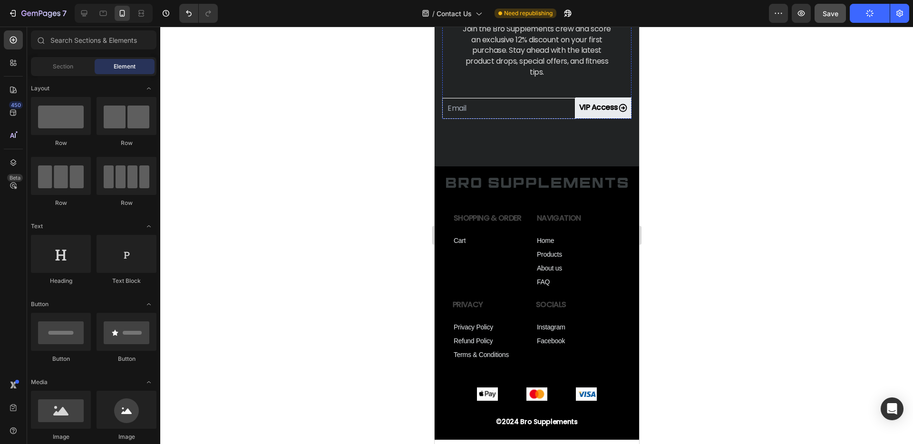
scroll to position [791, 0]
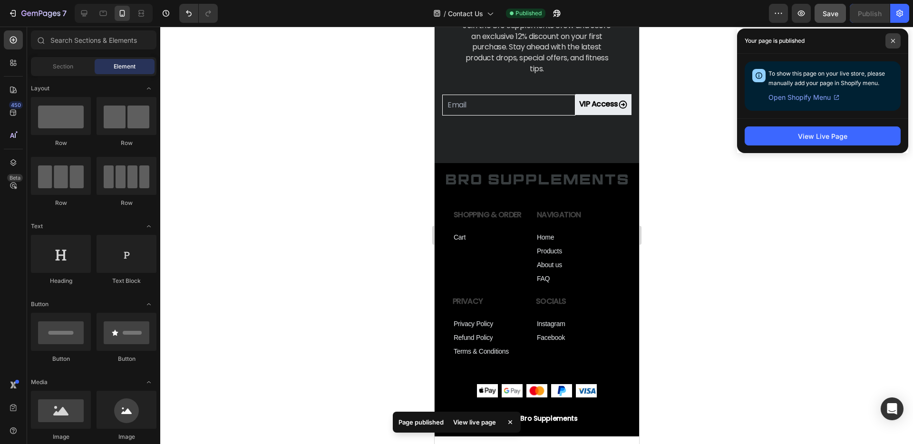
click at [891, 39] on icon at bounding box center [893, 41] width 5 height 5
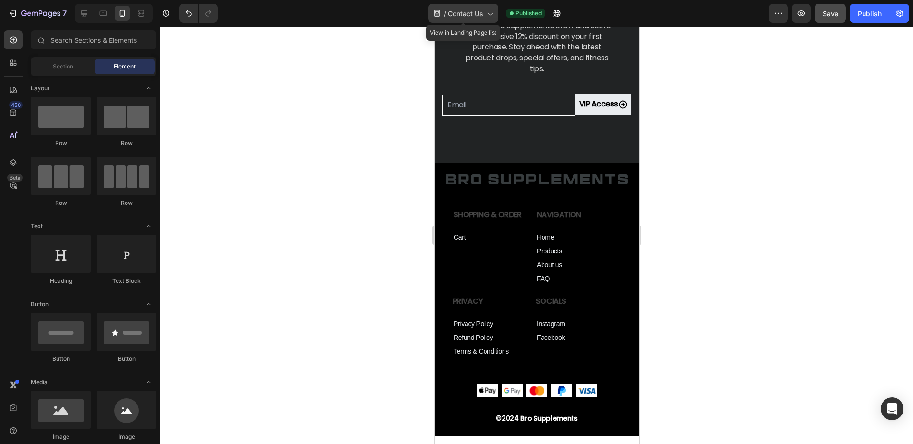
click at [481, 14] on span "Contact Us" at bounding box center [465, 14] width 35 height 10
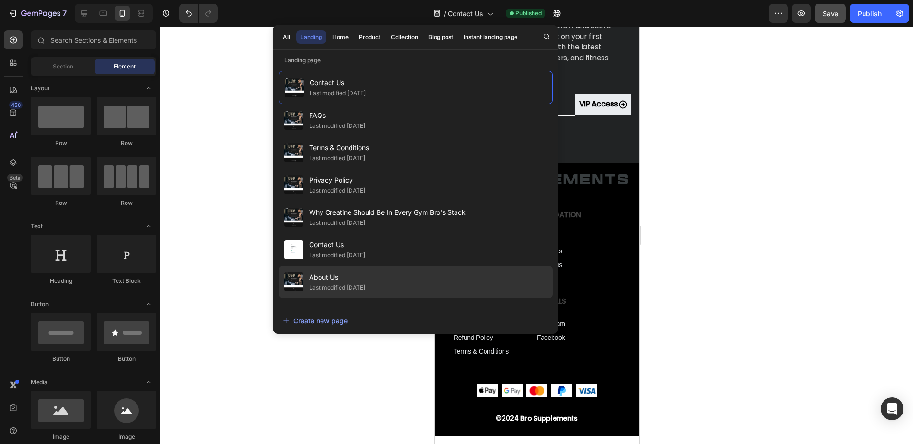
click at [346, 281] on span "About Us" at bounding box center [337, 276] width 56 height 11
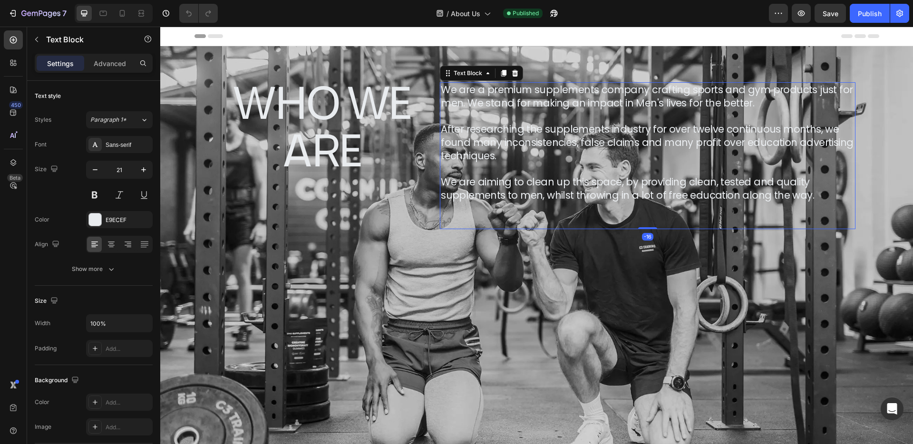
click at [582, 96] on p "We are a premium supplements company crafting sports and gym products just for …" at bounding box center [647, 96] width 413 height 26
click at [93, 196] on button at bounding box center [94, 194] width 17 height 17
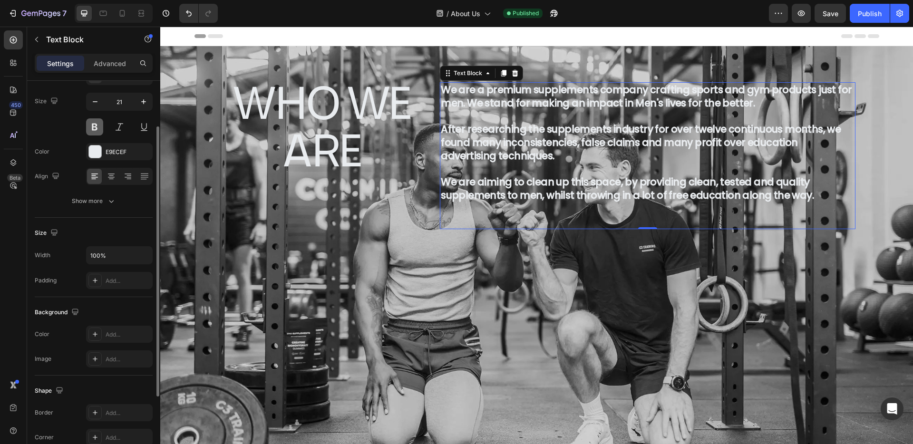
scroll to position [67, 0]
click at [91, 199] on div "Show more" at bounding box center [94, 202] width 44 height 10
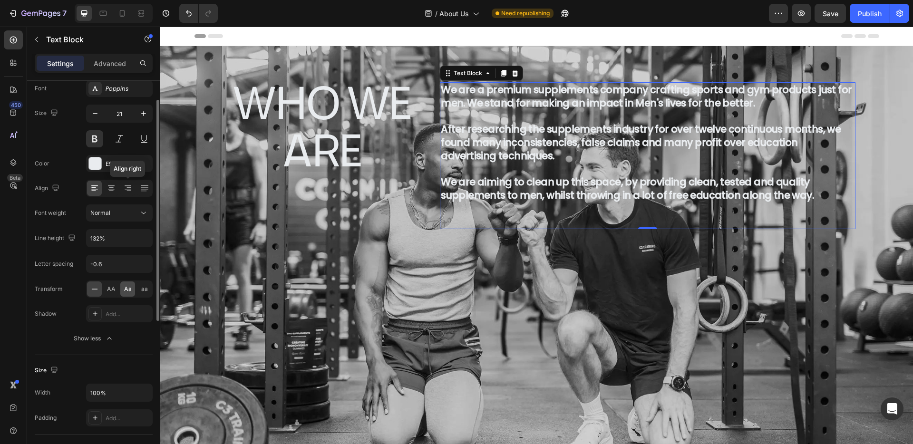
scroll to position [47, 0]
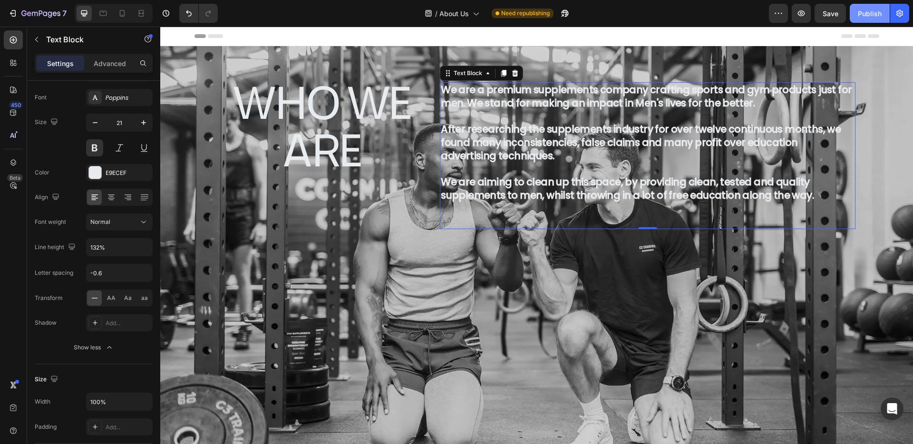
click at [865, 12] on div "Publish" at bounding box center [870, 14] width 24 height 10
click at [336, 102] on h1 "Who We Are" at bounding box center [322, 125] width 208 height 97
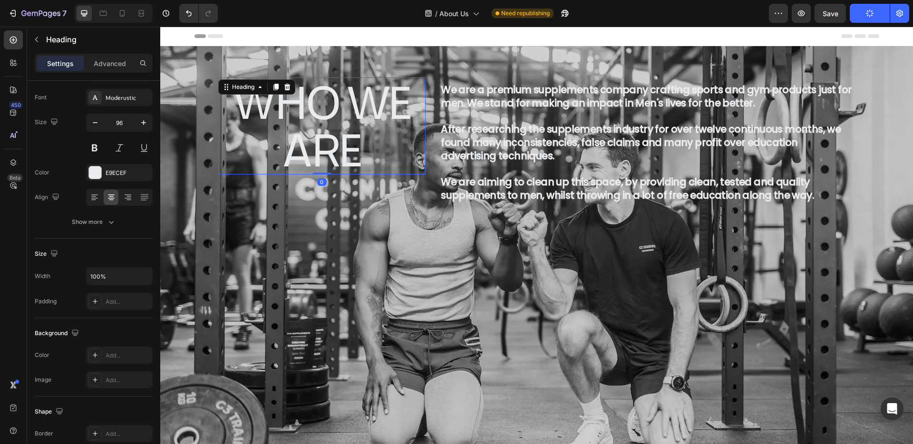
scroll to position [0, 0]
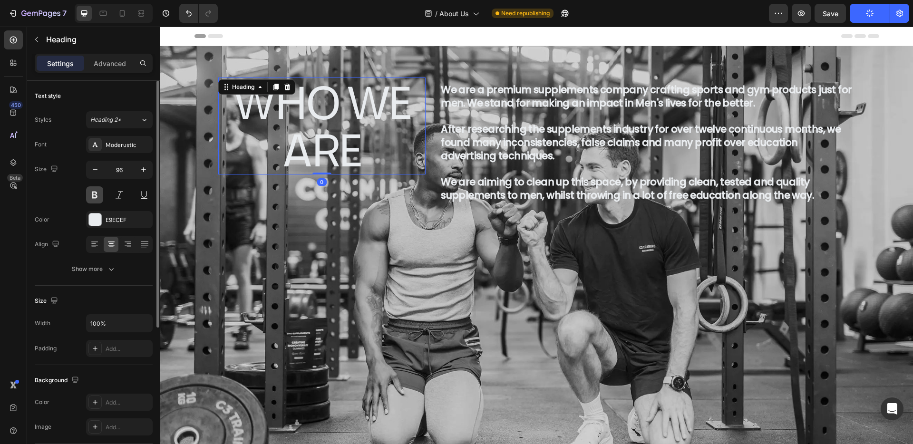
click at [92, 193] on button at bounding box center [94, 194] width 17 height 17
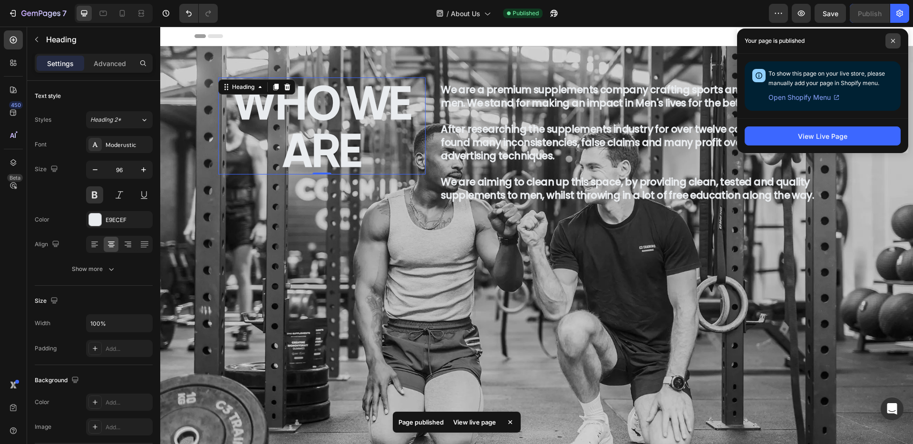
click at [895, 42] on icon at bounding box center [893, 41] width 5 height 5
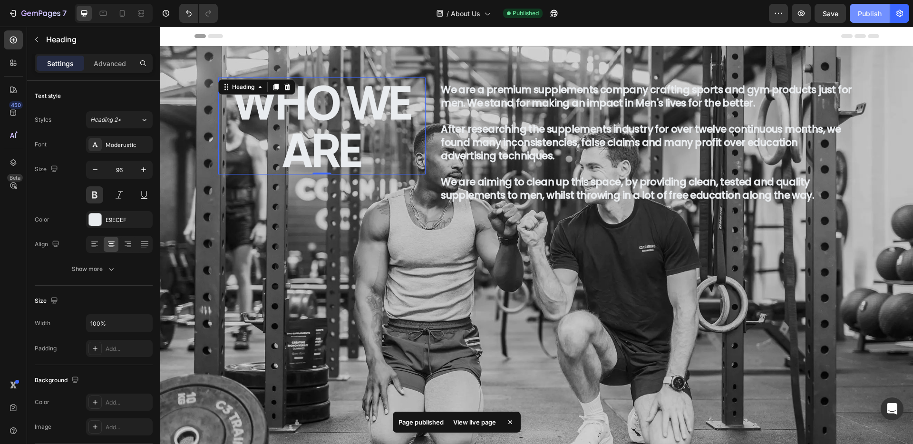
click at [877, 11] on div "Publish" at bounding box center [870, 14] width 24 height 10
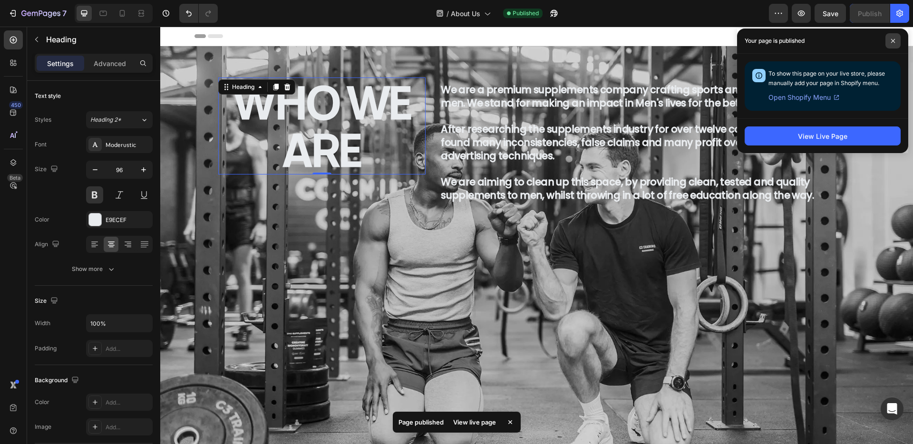
click at [890, 41] on span at bounding box center [892, 40] width 15 height 15
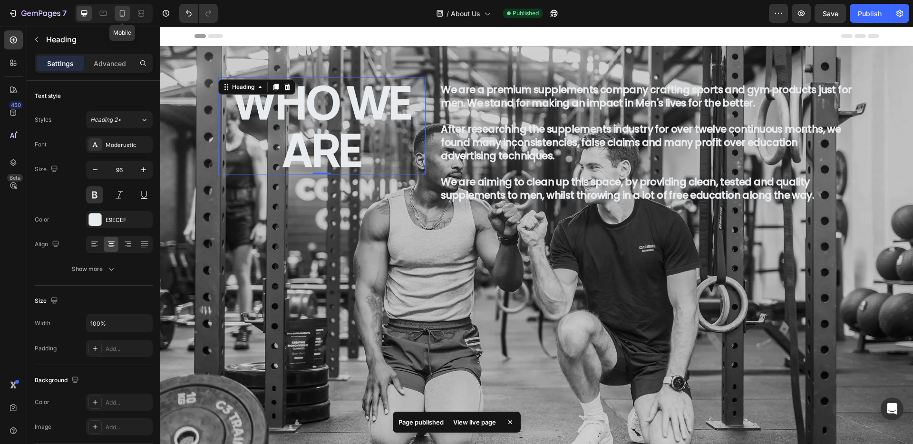
click at [120, 16] on icon at bounding box center [122, 14] width 10 height 10
type input "40"
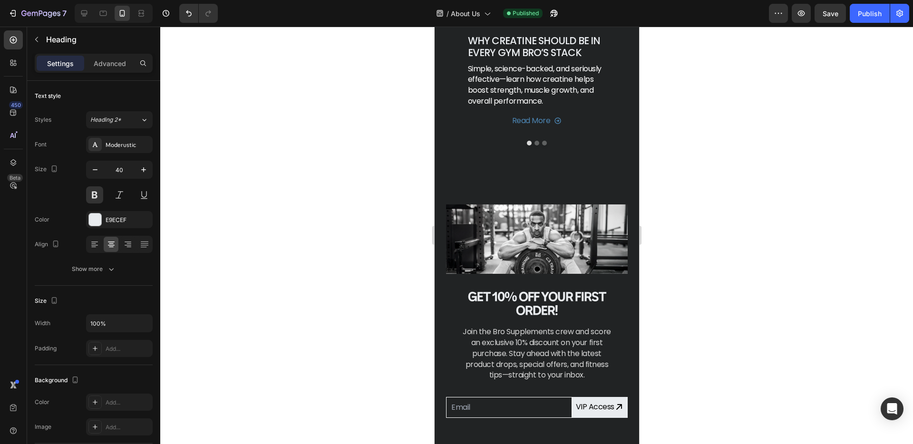
scroll to position [1706, 0]
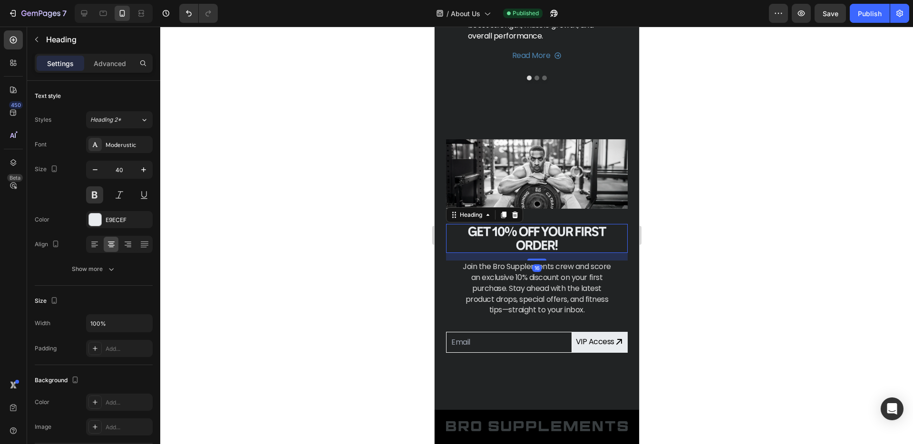
click at [502, 243] on h2 "Get 10% Off Your First Order!" at bounding box center [537, 238] width 182 height 29
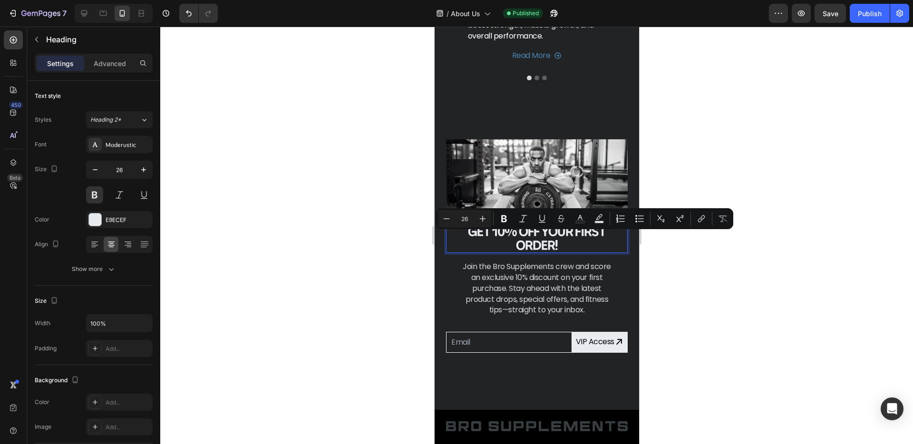
click at [503, 244] on p "Get 10% Off Your First Order!" at bounding box center [536, 238] width 180 height 27
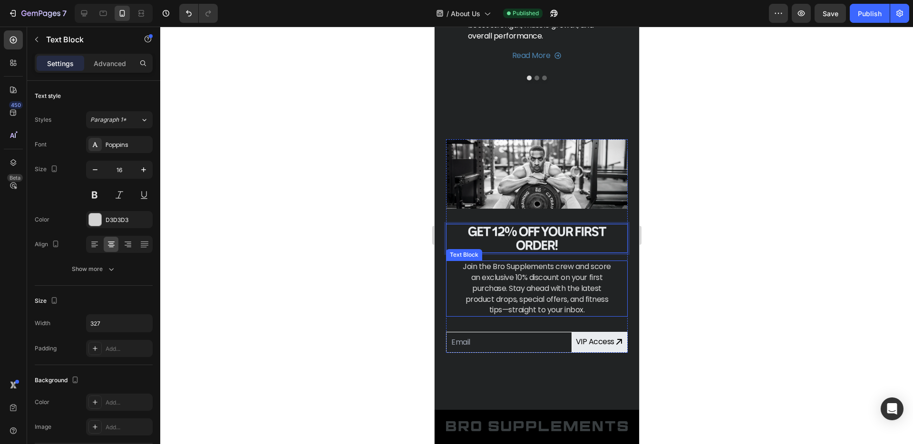
click at [522, 289] on p "Join the Bro Supplements crew and score an exclusive 10% discount on your first…" at bounding box center [537, 289] width 154 height 54
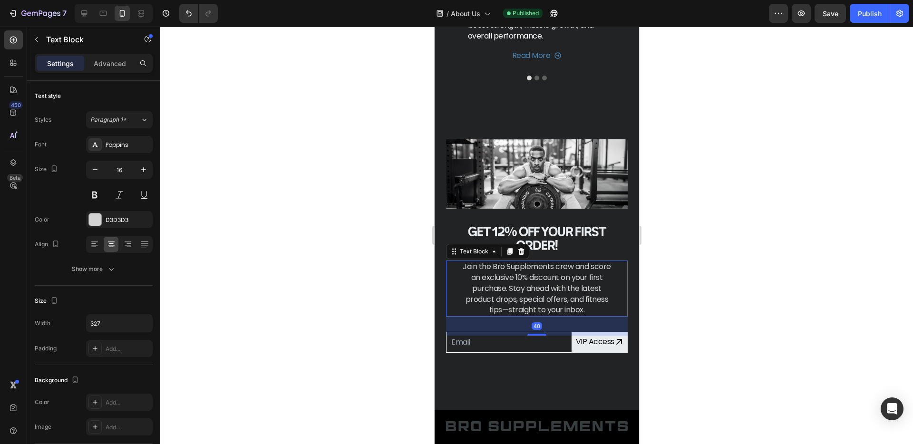
click at [522, 289] on p "Join the Bro Supplements crew and score an exclusive 10% discount on your first…" at bounding box center [537, 289] width 154 height 54
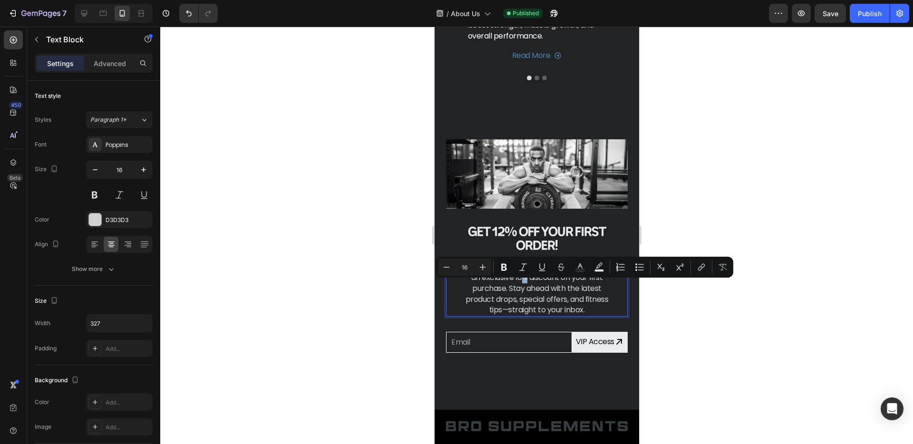
click at [522, 290] on p "Join the Bro Supplements crew and score an exclusive 10% discount on your first…" at bounding box center [537, 289] width 154 height 54
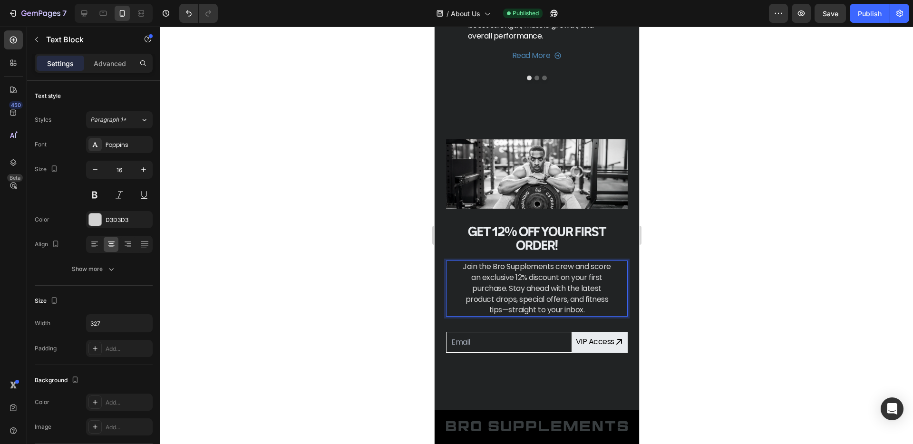
click at [733, 336] on div at bounding box center [536, 235] width 753 height 417
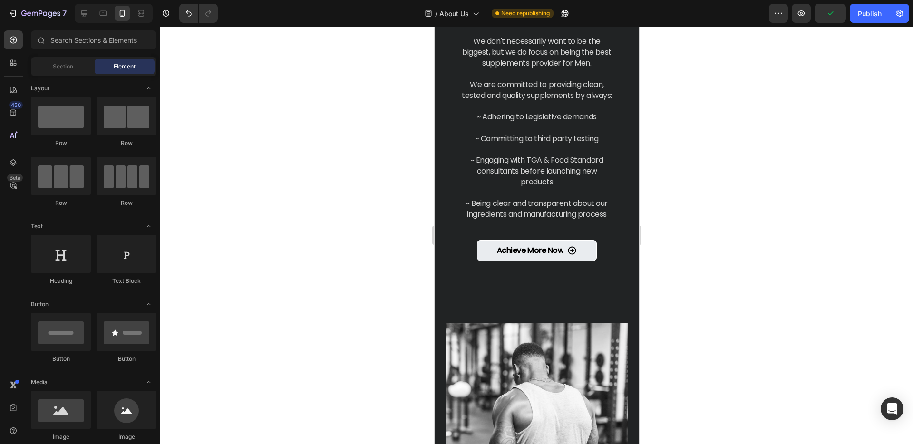
scroll to position [622, 0]
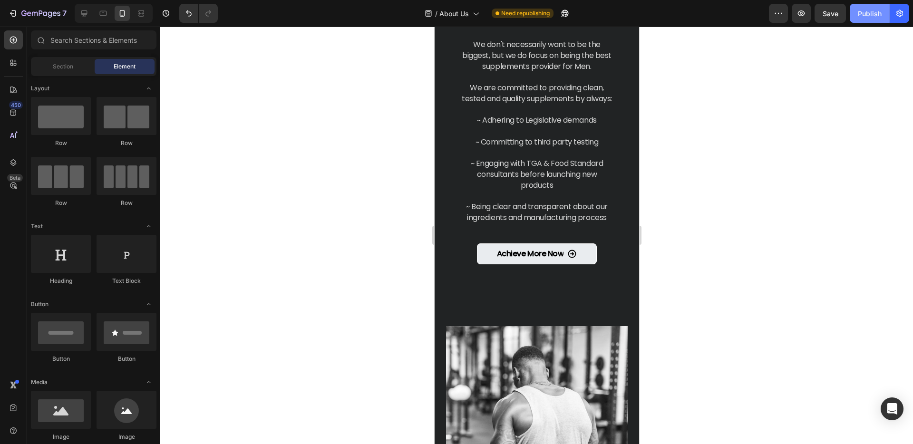
click at [874, 18] on div "Publish" at bounding box center [870, 14] width 24 height 10
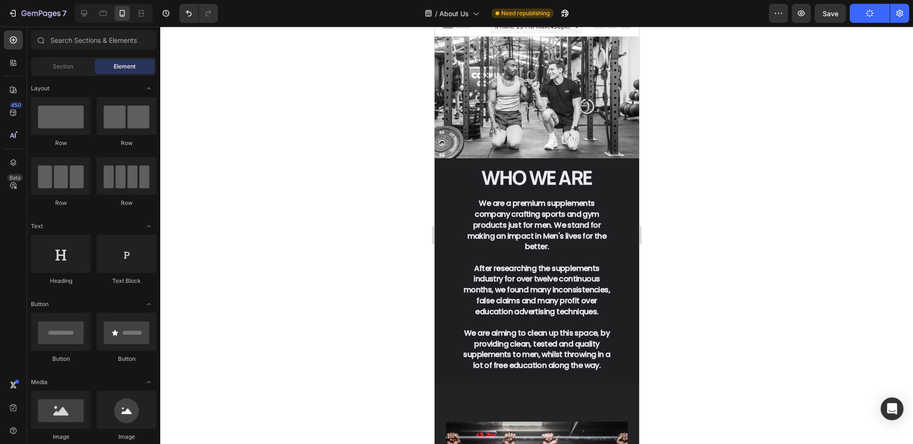
scroll to position [0, 0]
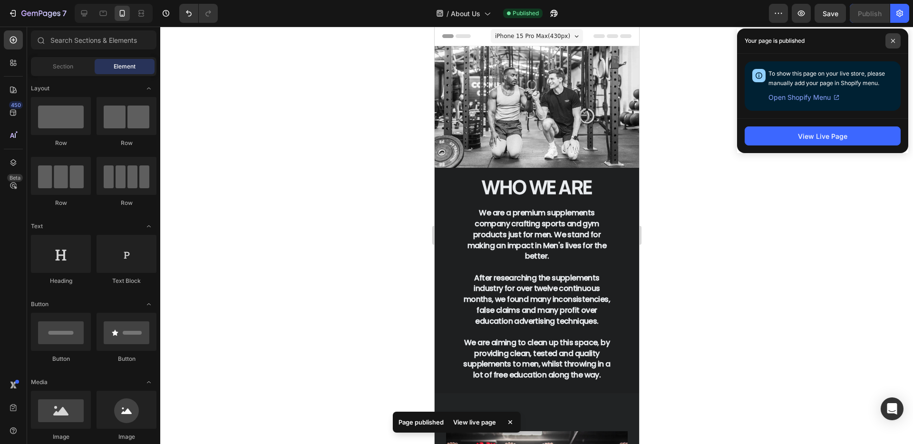
click at [893, 40] on icon at bounding box center [893, 41] width 4 height 4
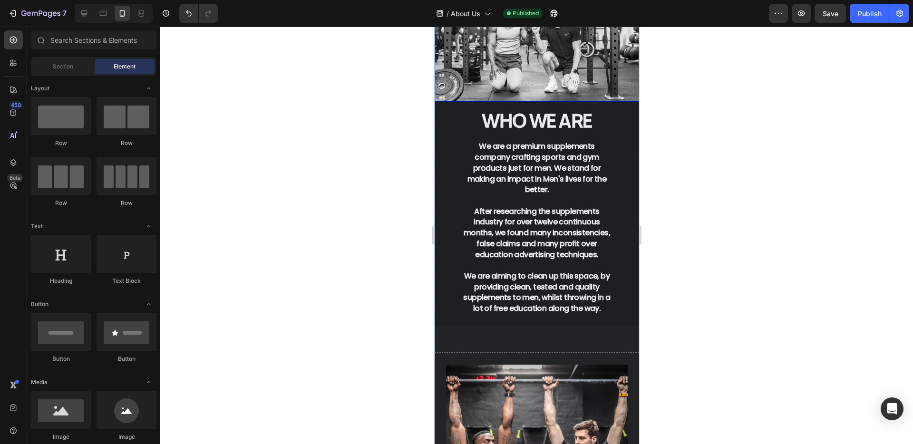
scroll to position [112, 0]
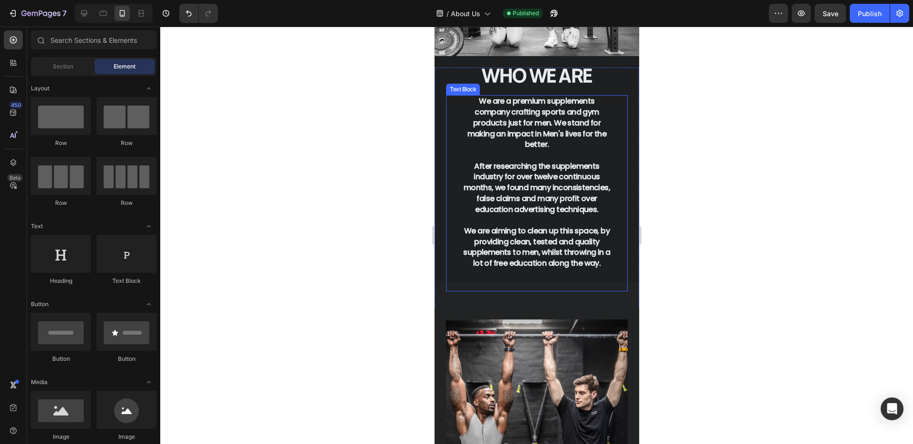
click at [487, 178] on p "After researching the supplements industry for over twelve continuous months, w…" at bounding box center [537, 188] width 152 height 54
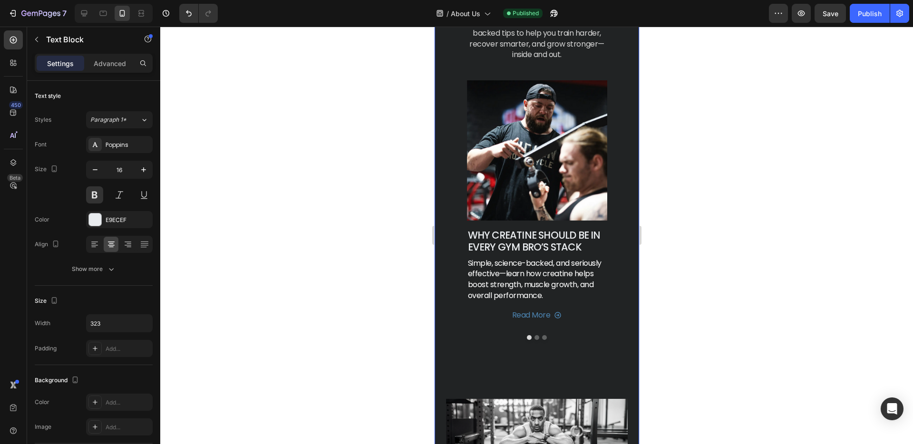
scroll to position [1530, 0]
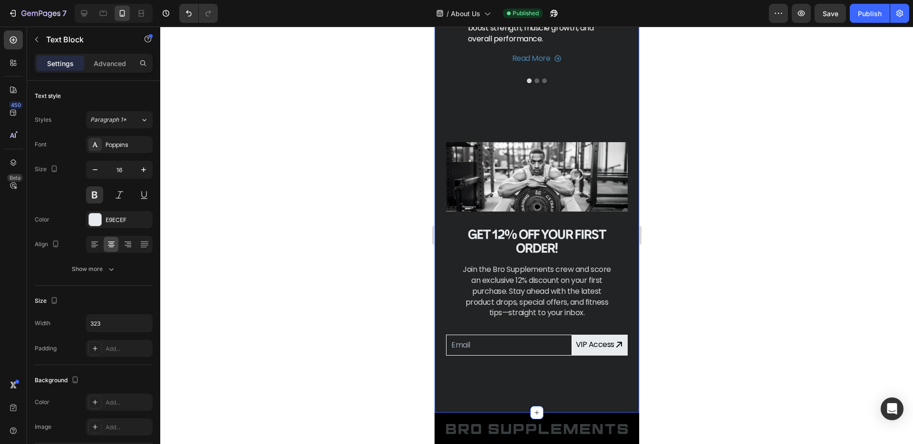
click at [585, 185] on img at bounding box center [537, 177] width 182 height 70
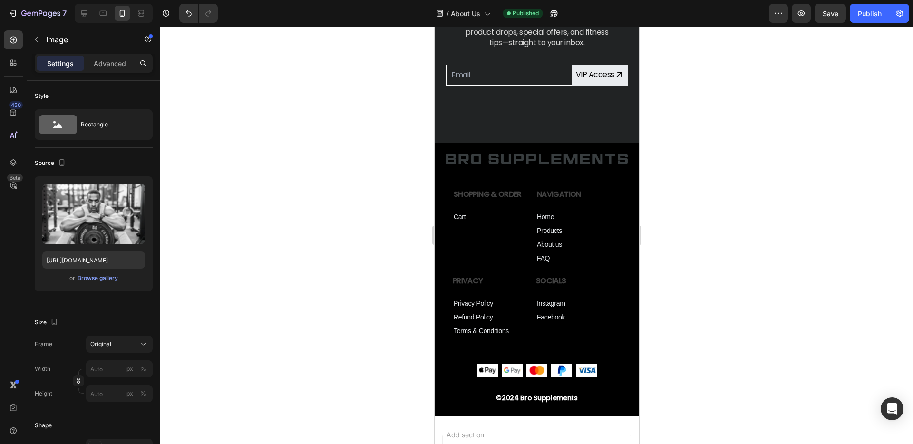
scroll to position [2134, 0]
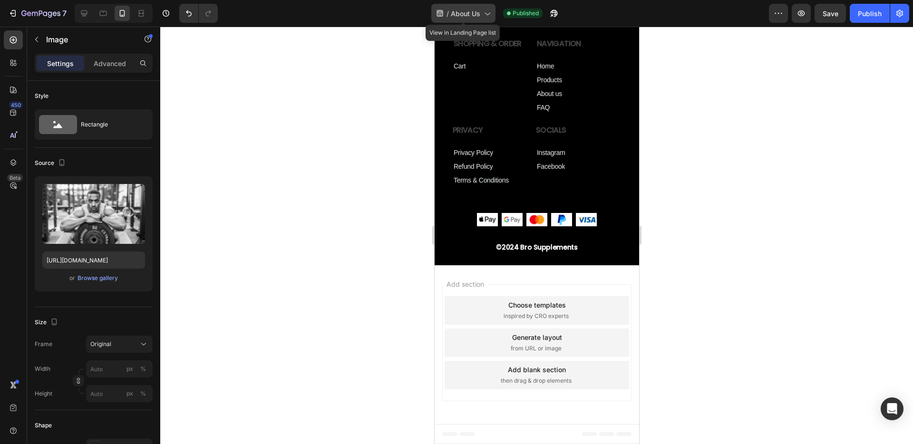
click at [472, 13] on span "About Us" at bounding box center [465, 14] width 29 height 10
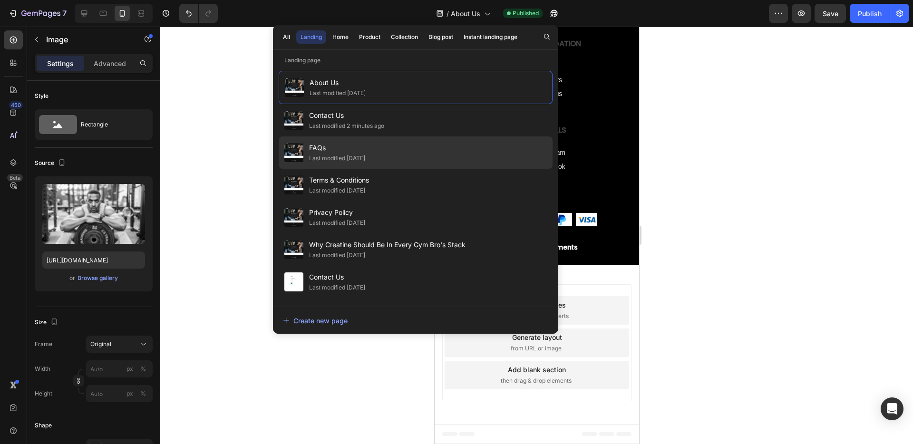
click at [402, 150] on div "FAQs Last modified 4 days ago" at bounding box center [416, 152] width 274 height 32
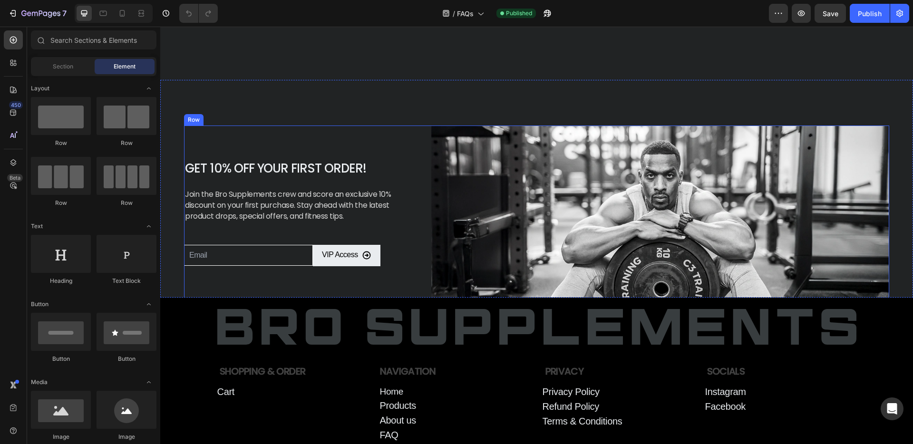
scroll to position [613, 0]
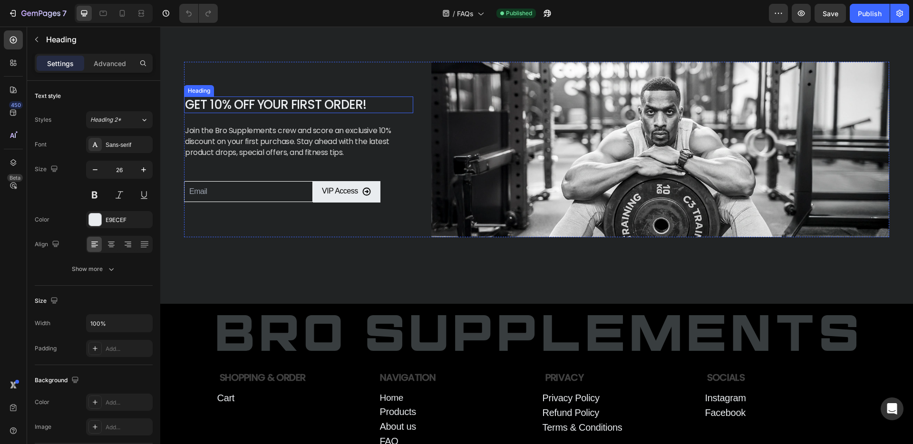
click at [212, 103] on h2 "Get 10% Off Your First Order!" at bounding box center [298, 105] width 229 height 17
click at [216, 104] on h2 "Get 10% Off Your First Order!" at bounding box center [298, 105] width 229 height 17
click at [219, 107] on p "Get 10% Off Your First Order!" at bounding box center [298, 104] width 227 height 15
click at [387, 134] on p "Join the Bro Supplements crew and score an exclusive 10% discount on your first…" at bounding box center [298, 142] width 227 height 32
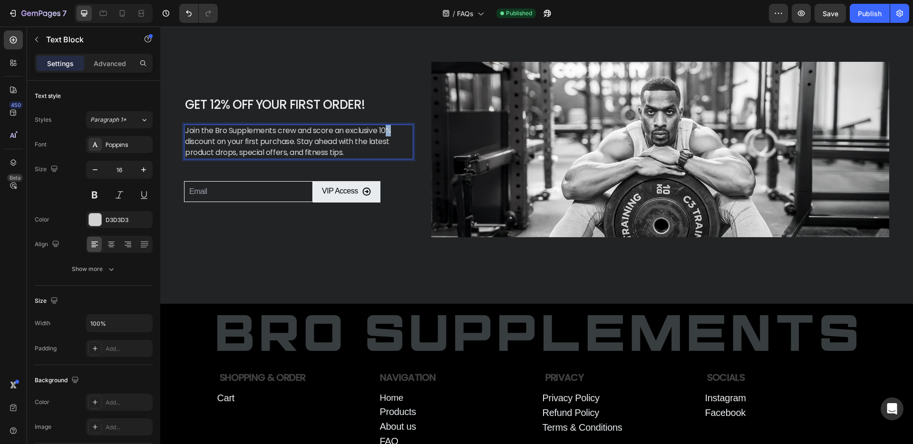
click at [387, 133] on p "Join the Bro Supplements crew and score an exclusive 10% discount on your first…" at bounding box center [298, 142] width 227 height 32
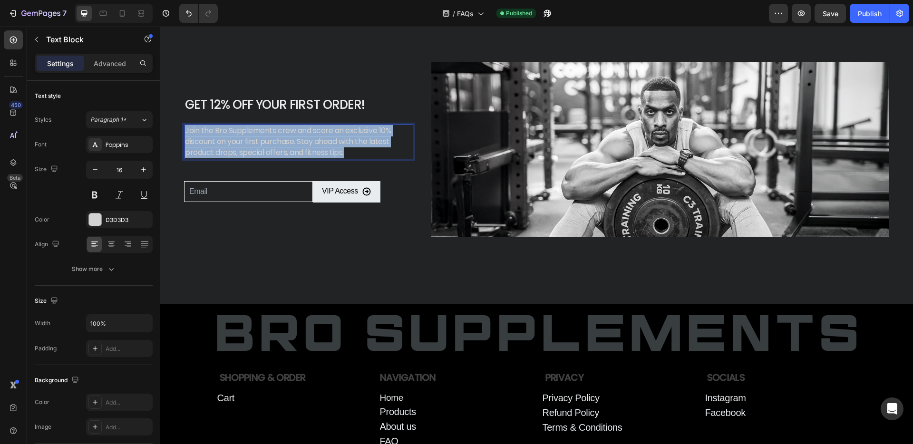
click at [387, 133] on p "Join the Bro Supplements crew and score an exclusive 10% discount on your first…" at bounding box center [298, 142] width 227 height 32
click at [385, 134] on p "Join the Bro Supplements crew and score an exclusive 10% discount on your first…" at bounding box center [298, 142] width 227 height 32
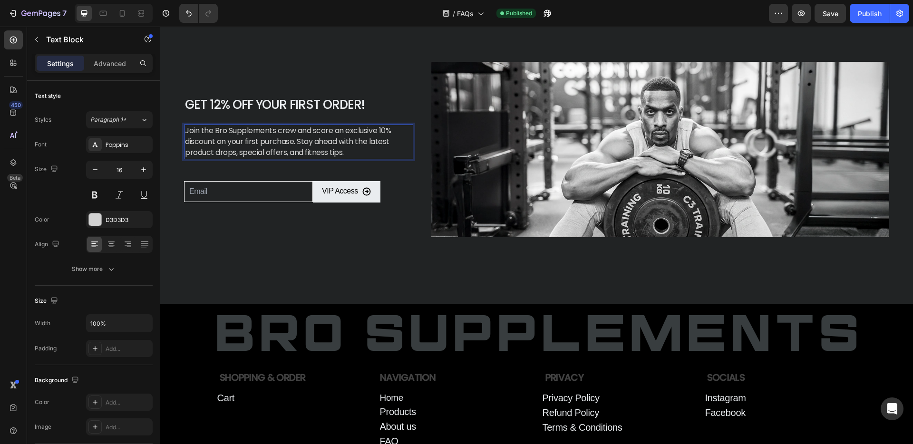
click at [387, 128] on p "Join the Bro Supplements crew and score an exclusive 10% discount on your first…" at bounding box center [298, 142] width 227 height 32
click at [841, 14] on button "Save" at bounding box center [829, 13] width 31 height 19
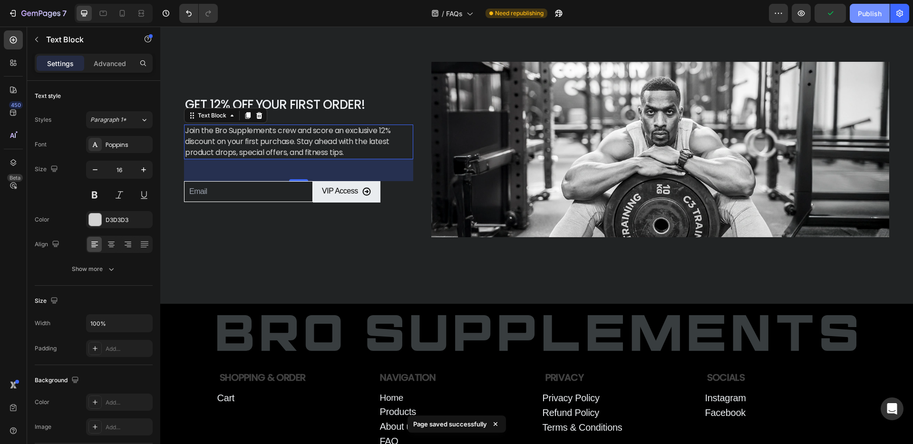
click at [870, 15] on div "Publish" at bounding box center [870, 14] width 24 height 10
click at [455, 16] on span "FAQs" at bounding box center [454, 14] width 17 height 10
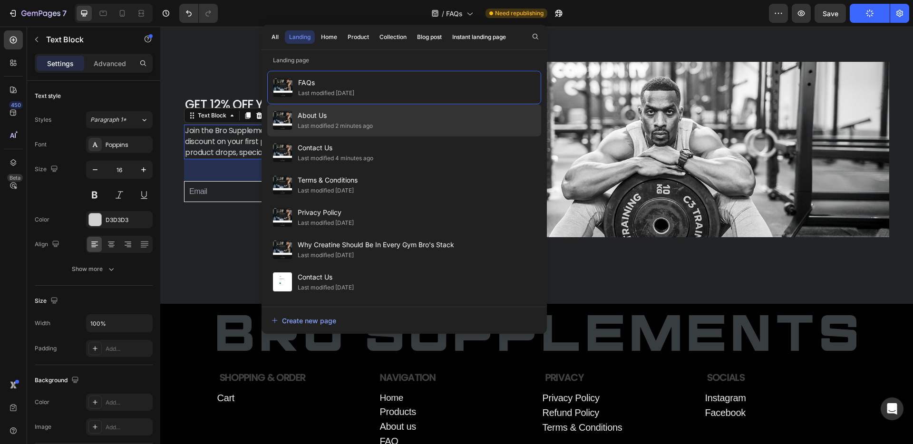
click at [339, 114] on span "About Us" at bounding box center [335, 115] width 75 height 11
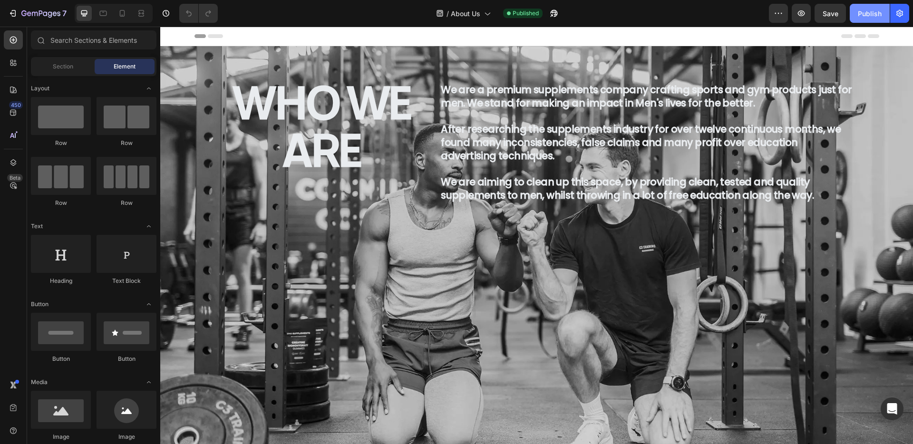
click at [866, 12] on div "Publish" at bounding box center [870, 14] width 24 height 10
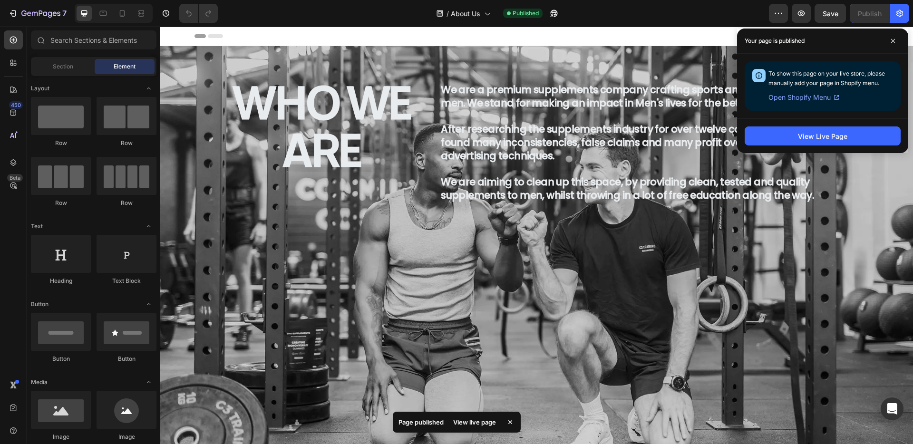
click at [903, 46] on div "Your page is published" at bounding box center [822, 41] width 171 height 25
click at [473, 9] on span "About Us" at bounding box center [465, 14] width 29 height 10
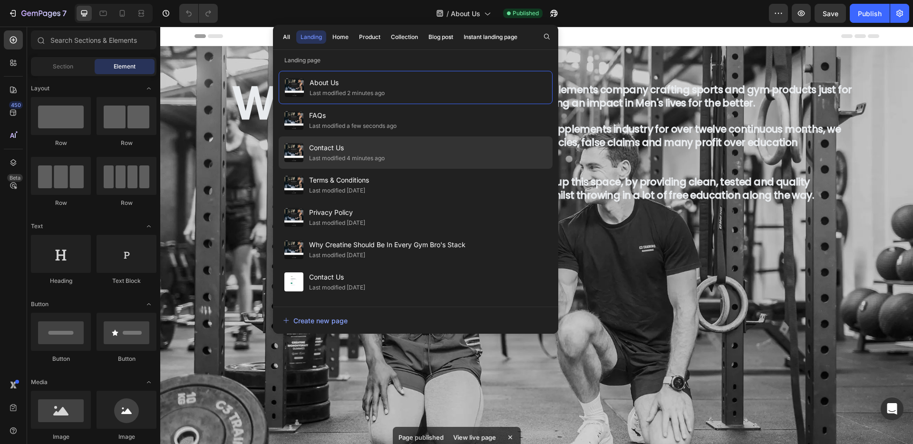
click at [401, 154] on div "Contact Us Last modified 4 minutes ago" at bounding box center [416, 152] width 274 height 32
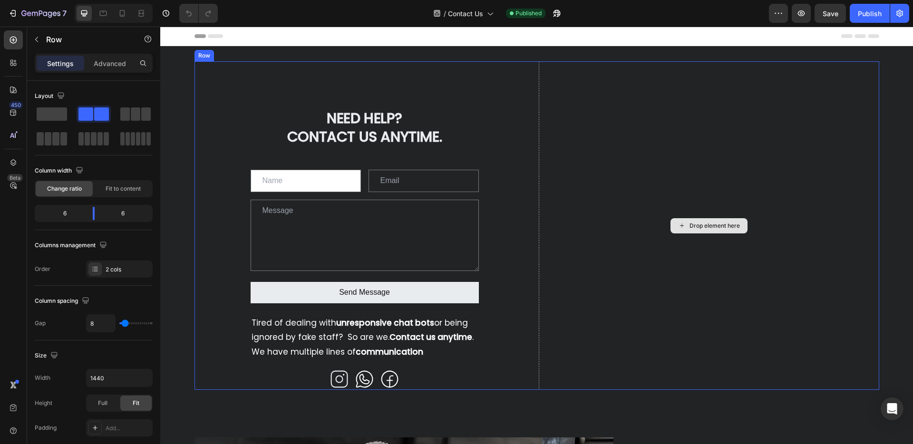
click at [665, 188] on div "Drop element here" at bounding box center [709, 225] width 340 height 329
click at [730, 288] on div "Drop element here" at bounding box center [709, 225] width 340 height 329
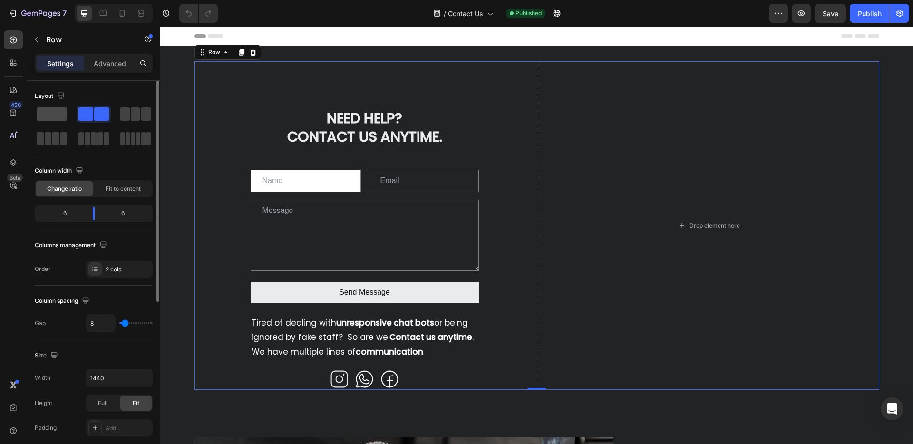
click at [46, 114] on span at bounding box center [52, 113] width 30 height 13
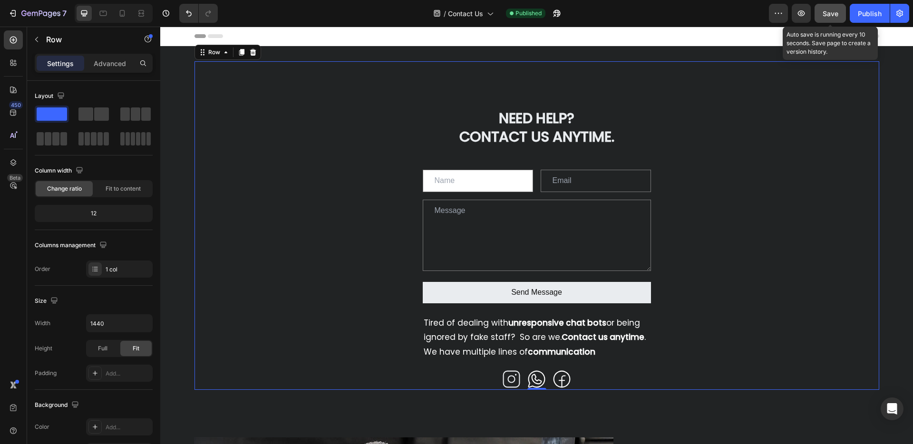
click at [835, 15] on span "Save" at bounding box center [831, 14] width 16 height 8
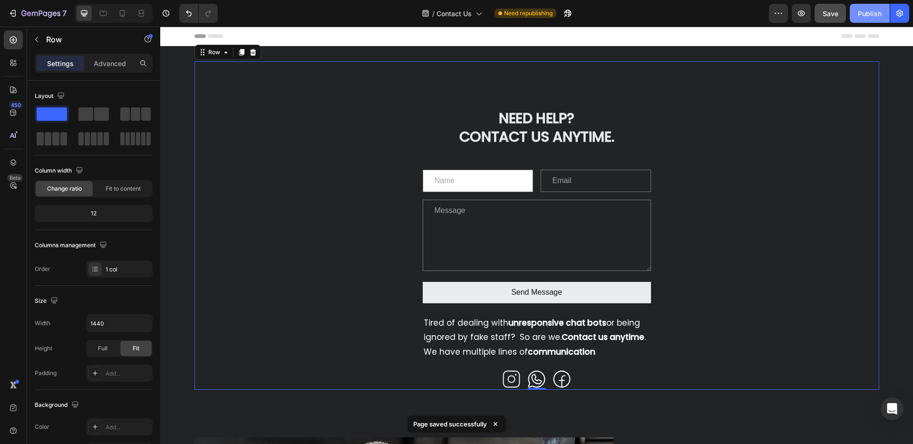
click at [859, 16] on div "Publish" at bounding box center [870, 14] width 24 height 10
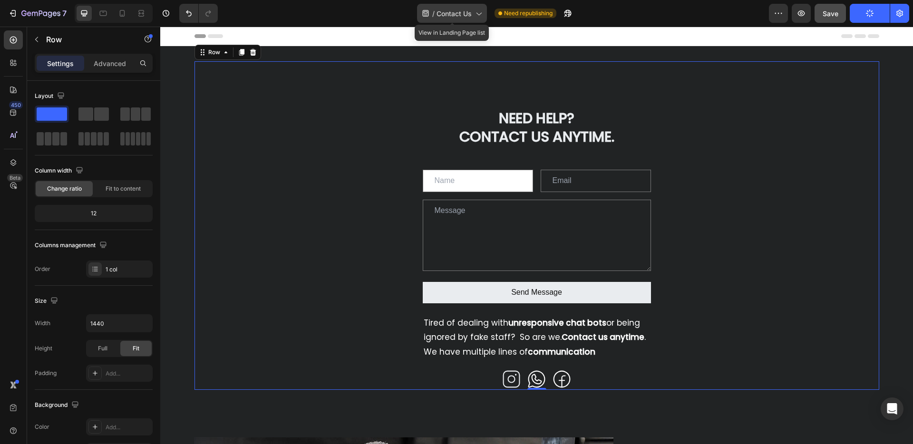
click at [459, 12] on span "Contact Us" at bounding box center [453, 14] width 35 height 10
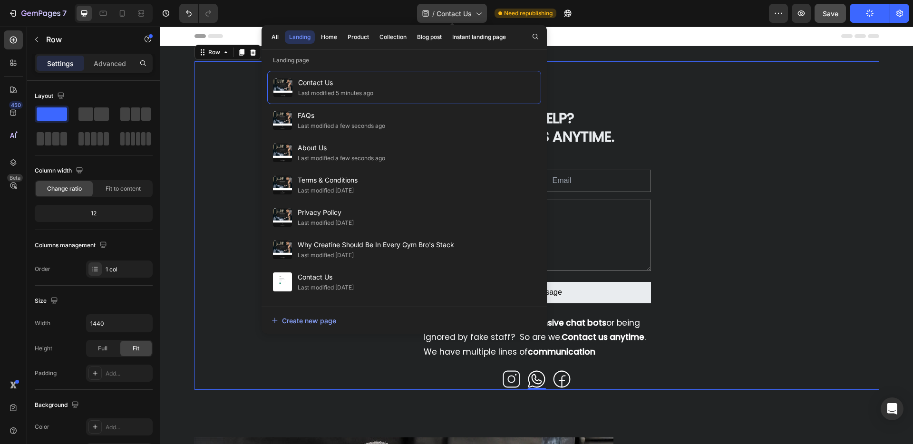
click at [459, 12] on span "Contact Us" at bounding box center [453, 14] width 35 height 10
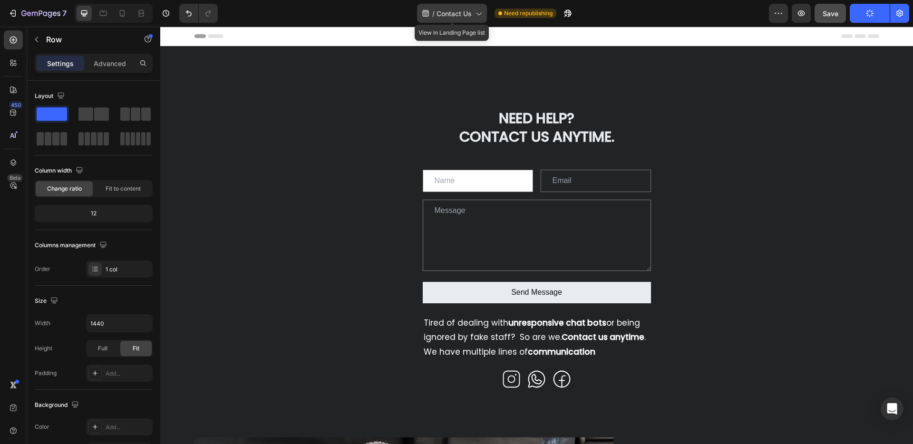
click at [451, 13] on span "Contact Us" at bounding box center [453, 14] width 35 height 10
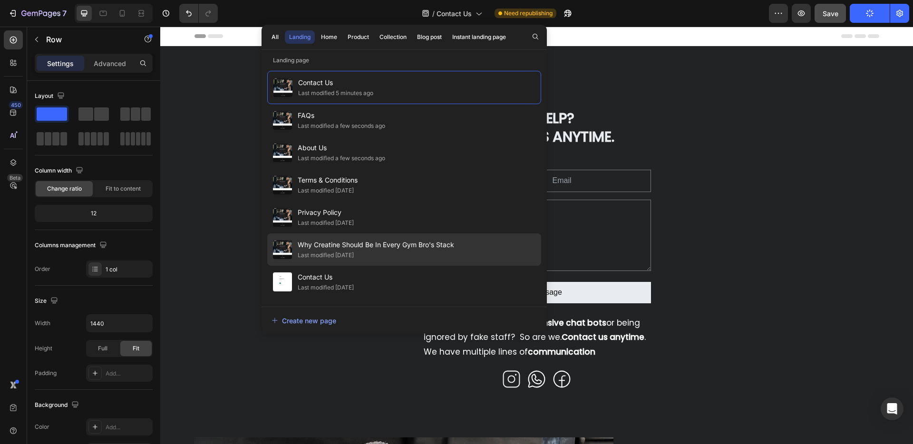
click at [400, 246] on span "Why Creatine Should Be In Every Gym Bro's Stack" at bounding box center [376, 244] width 156 height 11
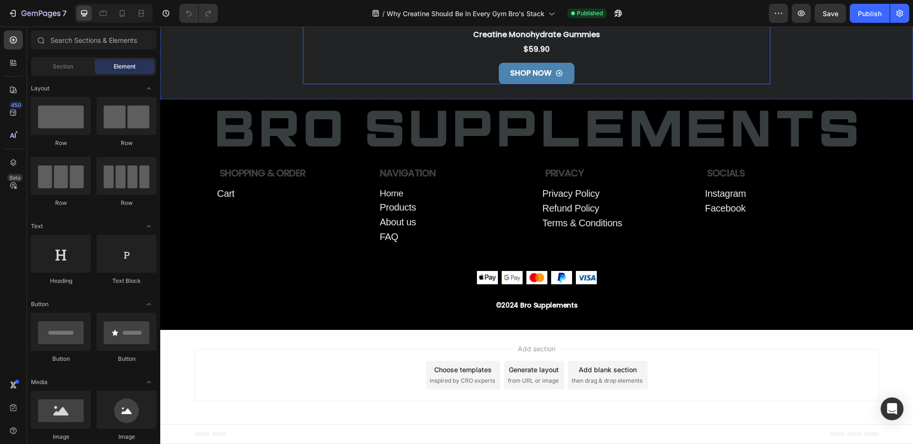
scroll to position [2267, 0]
click at [557, 84] on link "SHOP NOW" at bounding box center [537, 73] width 76 height 21
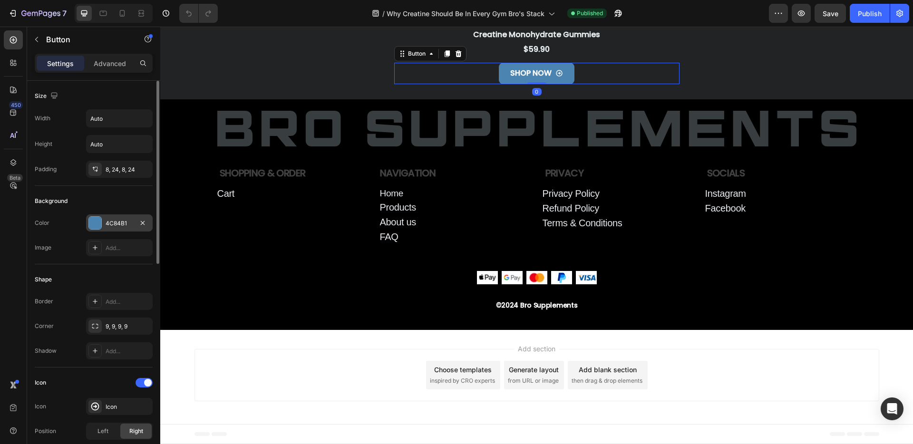
click at [95, 220] on div at bounding box center [95, 223] width 12 height 12
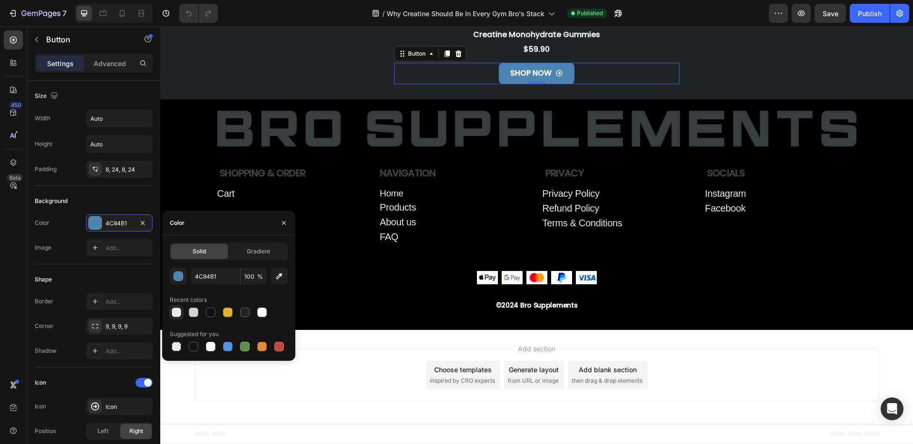
click at [177, 315] on div at bounding box center [177, 313] width 10 height 10
type input "E9ECEF"
click at [527, 80] on p "SHOP NOW" at bounding box center [530, 74] width 41 height 14
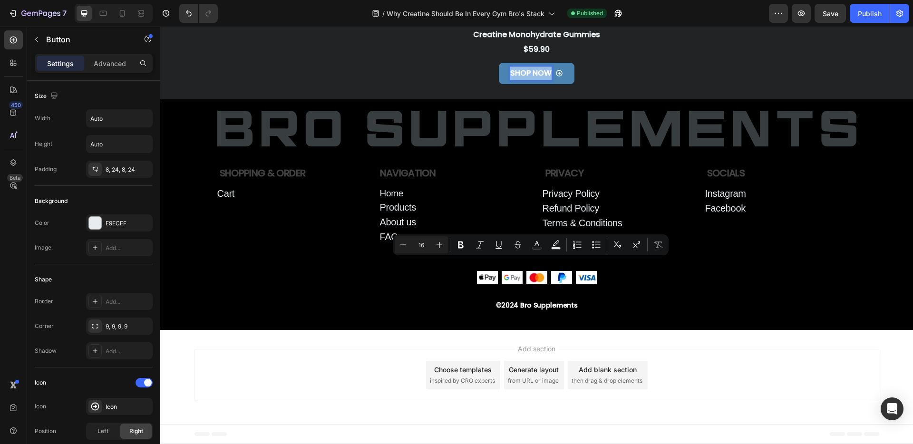
drag, startPoint x: 512, startPoint y: 265, endPoint x: 571, endPoint y: 264, distance: 59.4
click at [571, 84] on link "SHOP NOW" at bounding box center [537, 73] width 76 height 21
click at [538, 246] on icon "Editor contextual toolbar" at bounding box center [537, 245] width 10 height 10
type input "FFFFFF"
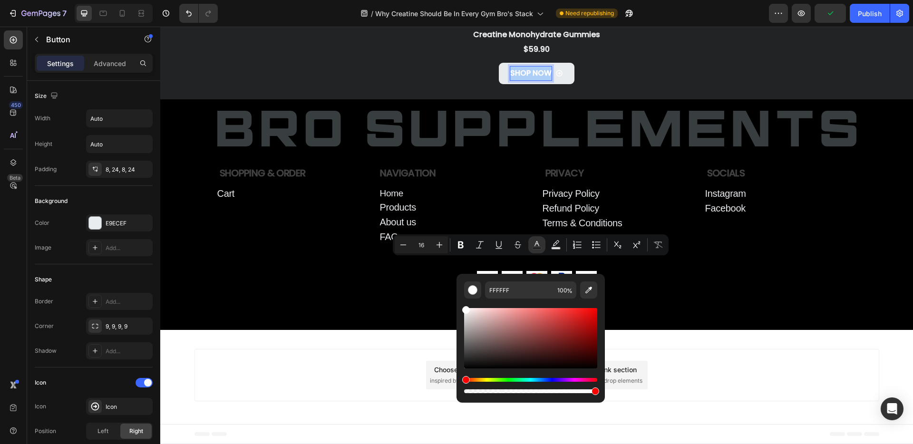
click at [469, 366] on div "Editor contextual toolbar" at bounding box center [530, 338] width 133 height 60
type input "0A0909"
click at [658, 84] on div "SHOP NOW Button 0" at bounding box center [536, 73] width 285 height 21
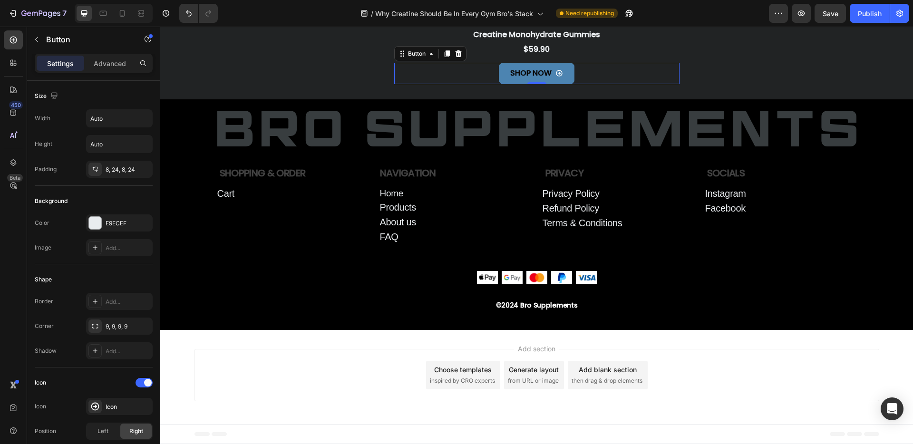
click at [560, 77] on icon at bounding box center [559, 73] width 7 height 7
click at [422, 58] on div "Button" at bounding box center [416, 53] width 21 height 9
click at [111, 59] on p "Advanced" at bounding box center [110, 63] width 32 height 10
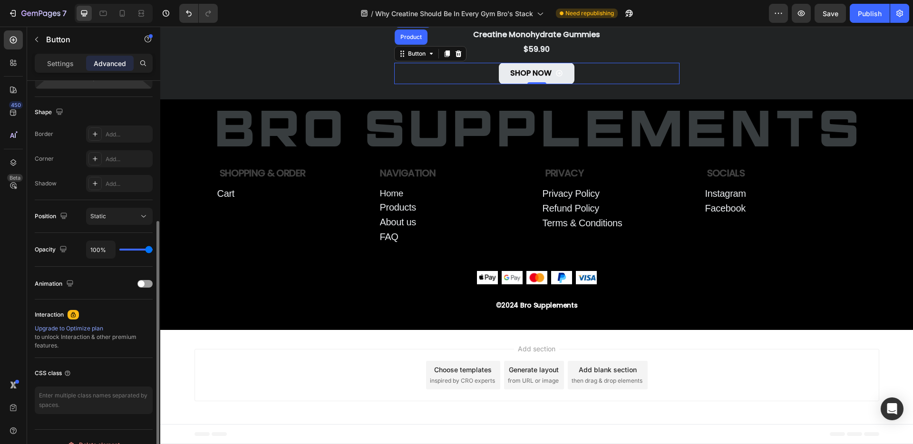
scroll to position [244, 0]
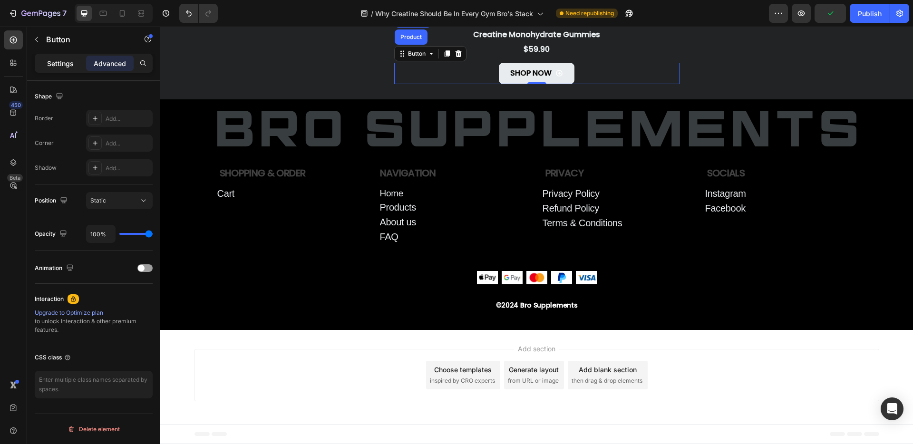
click at [63, 61] on p "Settings" at bounding box center [60, 63] width 27 height 10
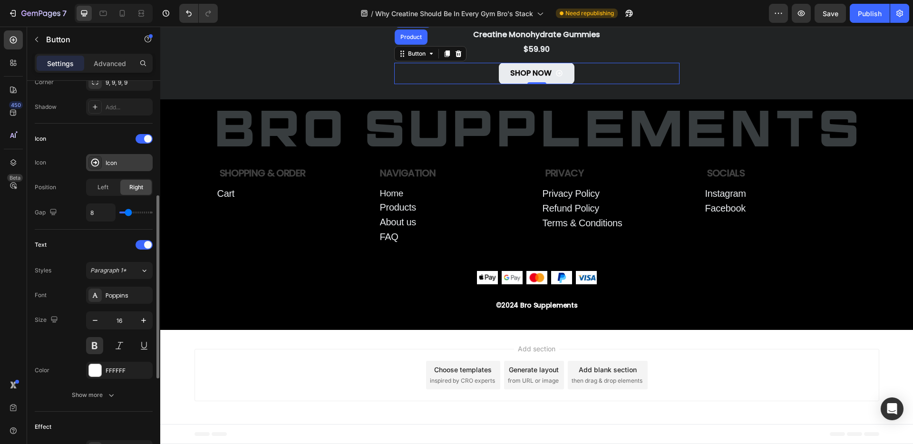
click at [112, 163] on div "Icon" at bounding box center [128, 163] width 45 height 9
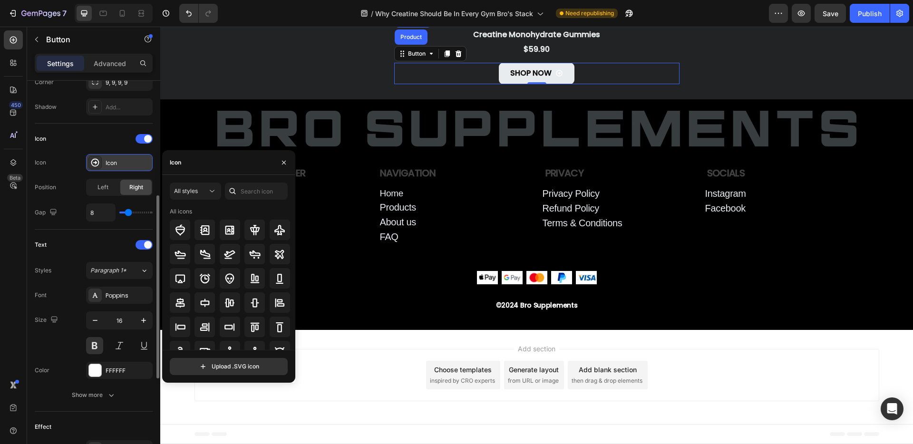
click at [112, 163] on div "Icon" at bounding box center [128, 163] width 45 height 9
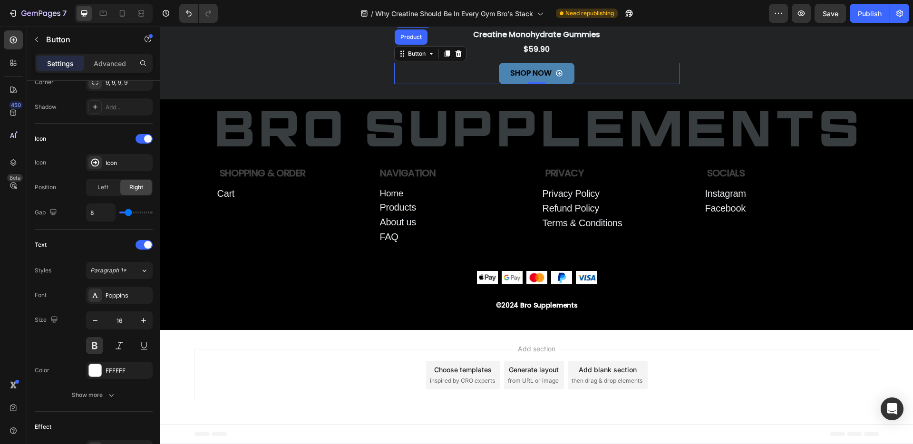
click at [560, 77] on icon at bounding box center [559, 73] width 8 height 8
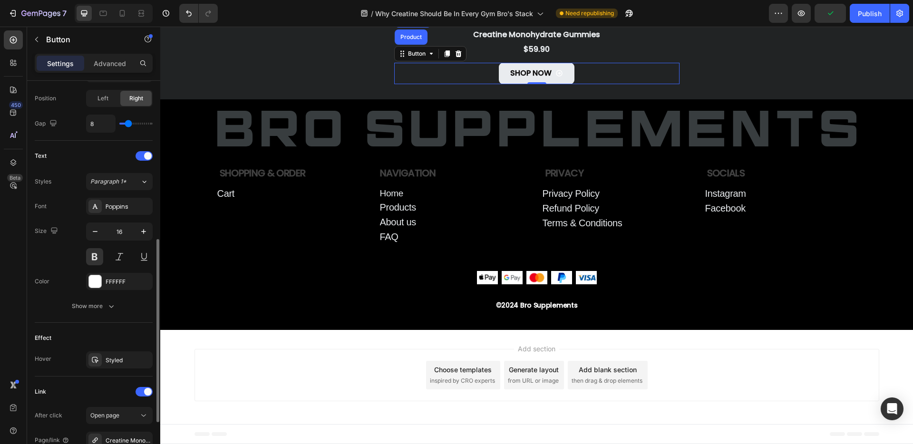
scroll to position [334, 0]
click at [92, 281] on div at bounding box center [95, 280] width 12 height 12
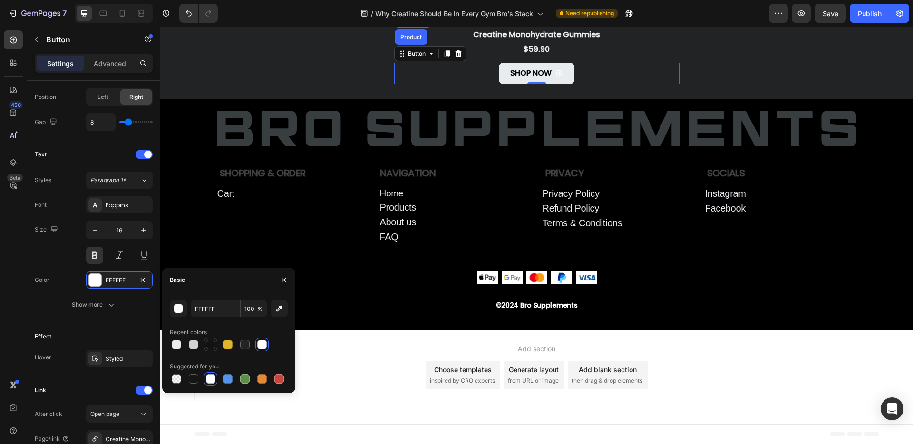
click at [210, 346] on div at bounding box center [211, 345] width 10 height 10
type input "121212"
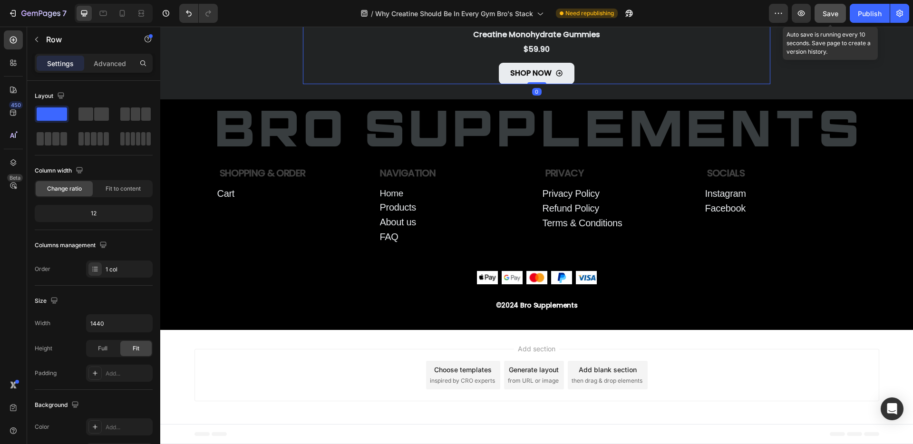
click at [832, 9] on div "Save" at bounding box center [831, 14] width 16 height 10
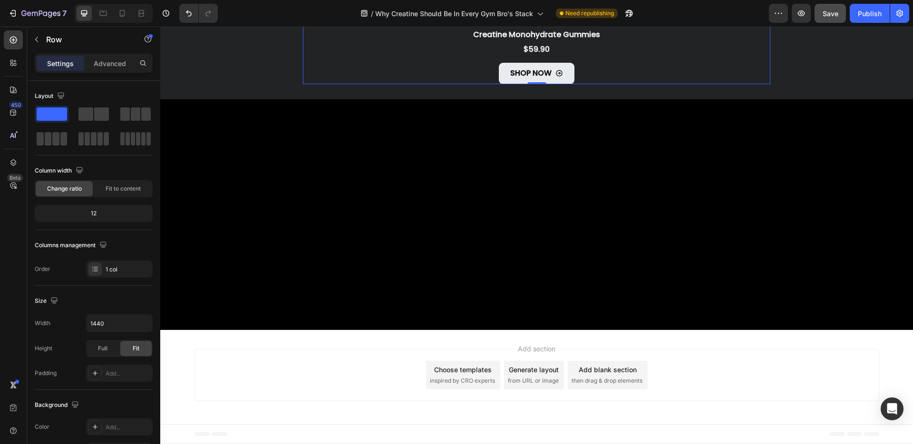
scroll to position [2049, 0]
click at [879, 17] on div "Publish" at bounding box center [870, 14] width 24 height 10
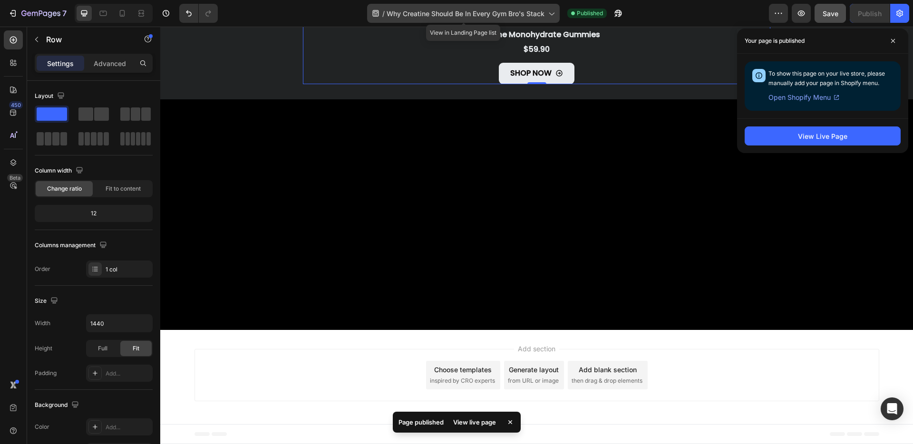
click at [494, 12] on span "Why Creatine Should Be In Every Gym Bro's Stack" at bounding box center [466, 14] width 158 height 10
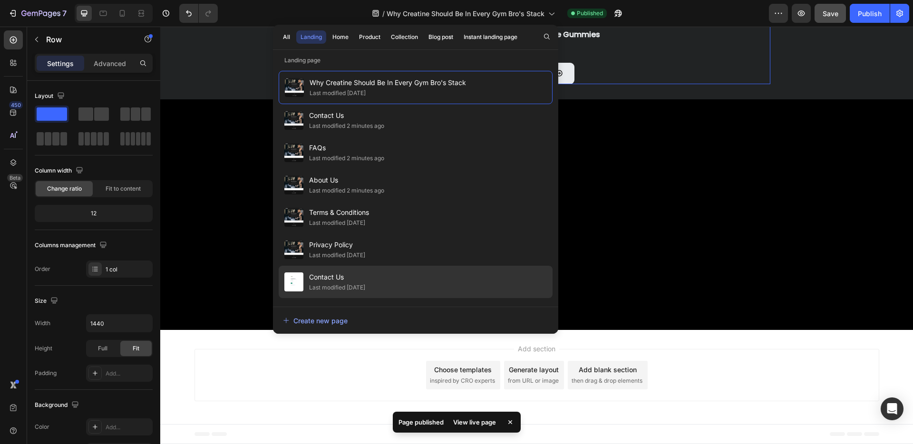
drag, startPoint x: 391, startPoint y: 207, endPoint x: 387, endPoint y: 286, distance: 79.1
click at [387, 286] on div "Why Creatine Should Be In Every Gym Bro's Stack Last modified 4 days ago Contac…" at bounding box center [416, 184] width 274 height 226
click at [387, 286] on div "Contact Us Last modified 4 days ago" at bounding box center [416, 282] width 274 height 32
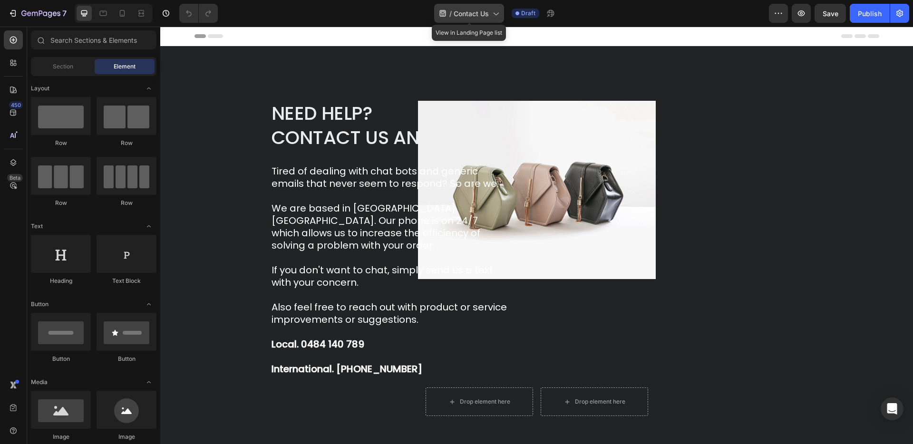
click at [472, 16] on span "Contact Us" at bounding box center [471, 14] width 35 height 10
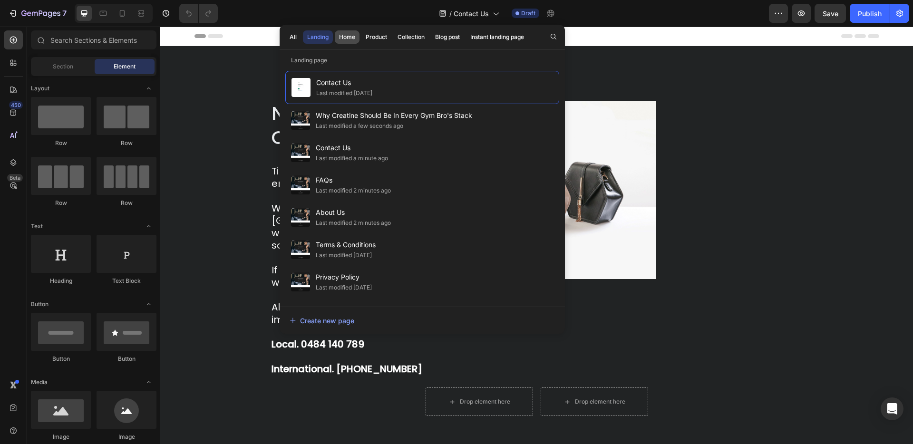
click at [345, 41] on div "Home" at bounding box center [347, 37] width 16 height 9
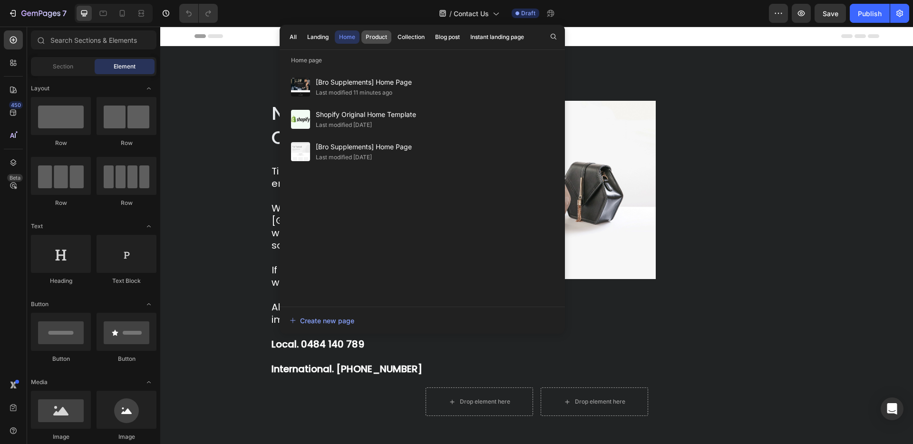
click at [378, 41] on div "Product" at bounding box center [376, 37] width 21 height 9
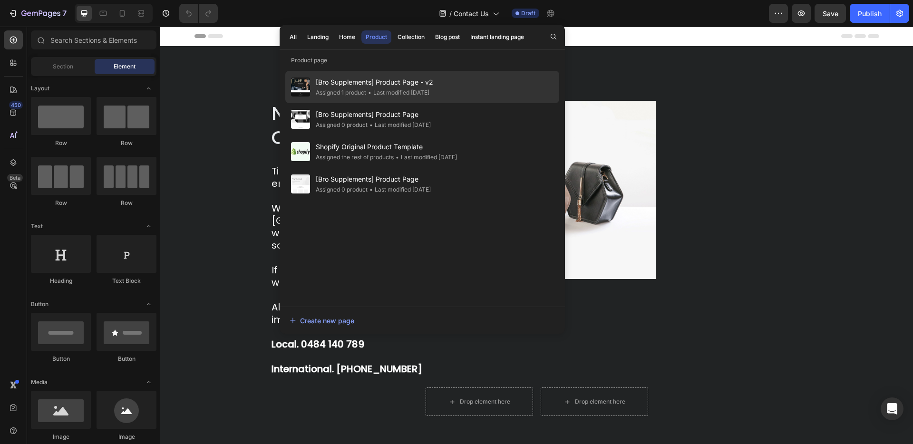
click at [379, 90] on div "• Last modified [DATE]" at bounding box center [397, 93] width 63 height 10
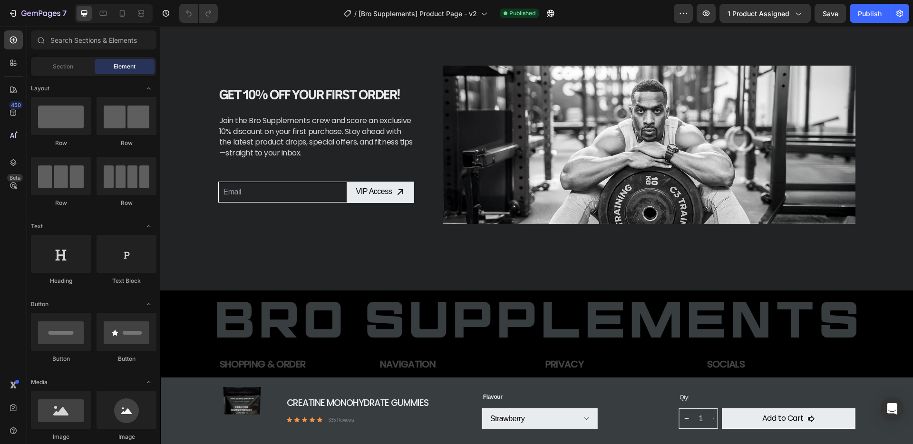
scroll to position [2929, 0]
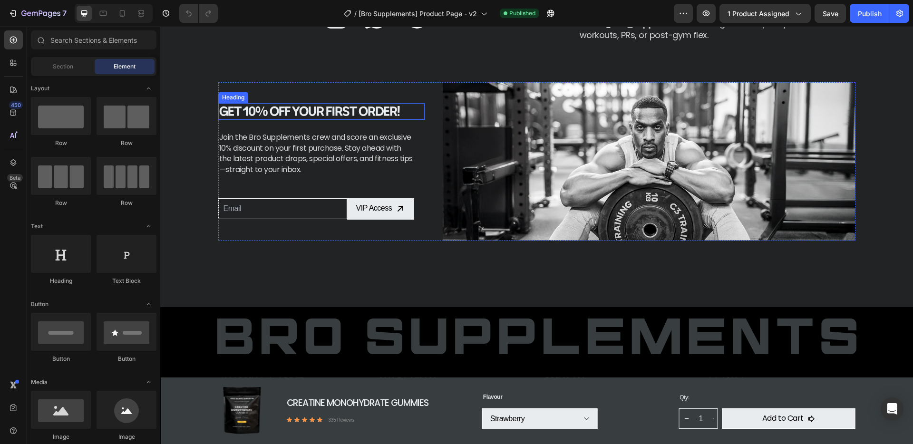
click at [255, 111] on h2 "Get 10% Off Your First Order!" at bounding box center [321, 111] width 206 height 17
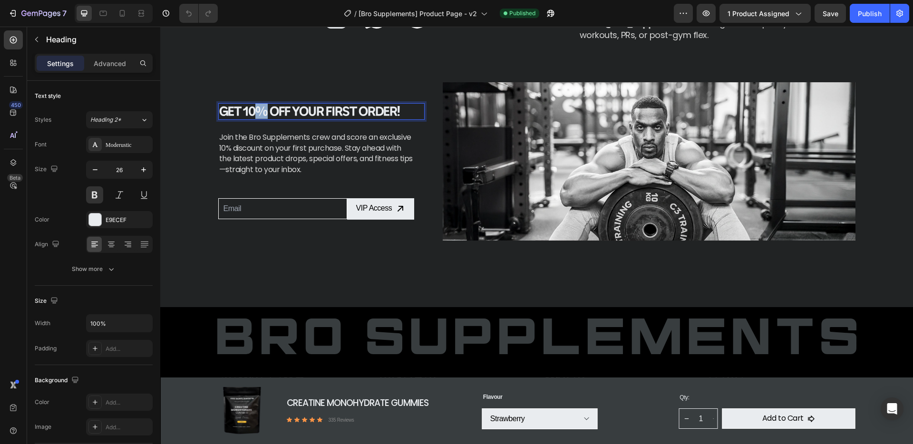
click at [255, 111] on h2 "Get 10% Off Your First Order!" at bounding box center [321, 111] width 206 height 17
click at [254, 112] on p "Get 10% Off Your First Order!" at bounding box center [321, 111] width 204 height 15
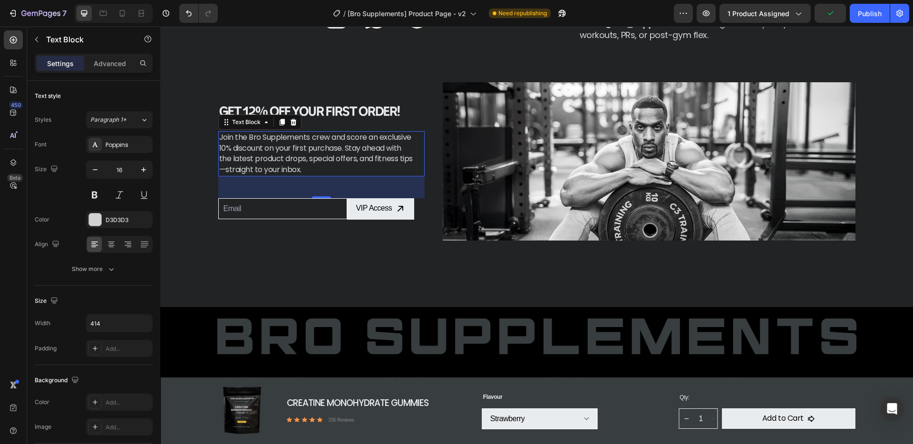
click at [225, 147] on p "Join the Bro Supplements crew and score an exclusive 10% discount on your first…" at bounding box center [316, 153] width 195 height 43
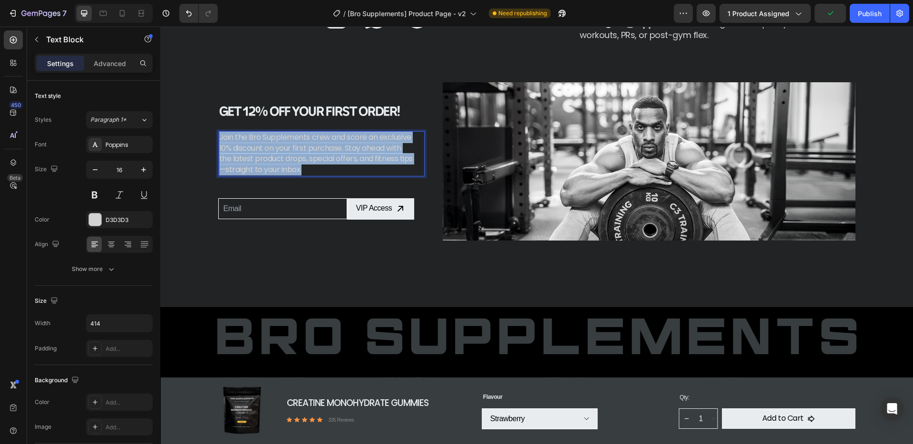
click at [225, 147] on p "Join the Bro Supplements crew and score an exclusive 10% discount on your first…" at bounding box center [316, 153] width 195 height 43
click at [225, 149] on p "Join the Bro Supplements crew and score an exclusive 10% discount on your first…" at bounding box center [316, 153] width 195 height 43
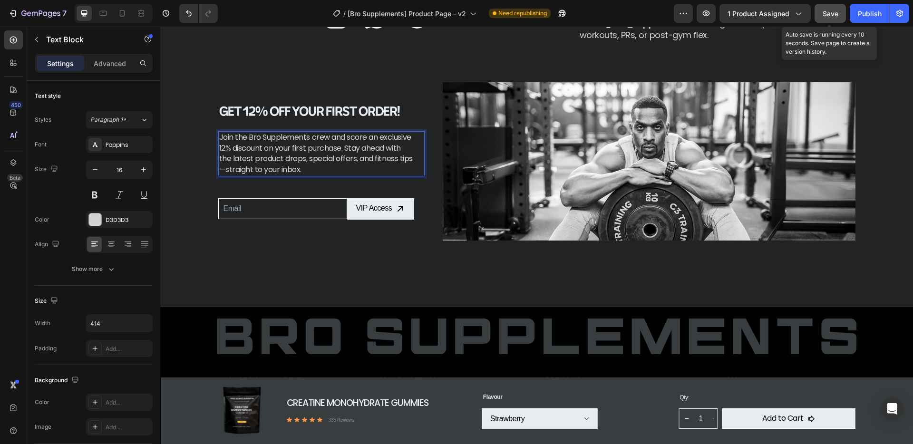
click at [821, 15] on button "Save" at bounding box center [829, 13] width 31 height 19
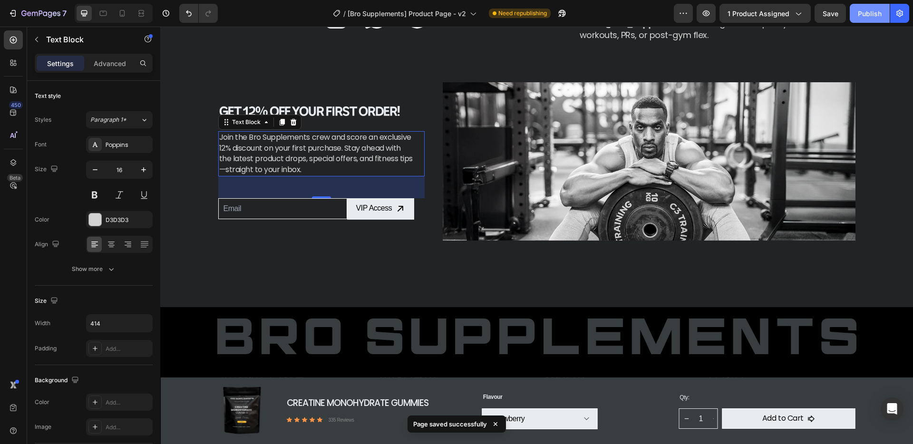
click at [882, 20] on button "Publish" at bounding box center [870, 13] width 40 height 19
